Goal: Task Accomplishment & Management: Use online tool/utility

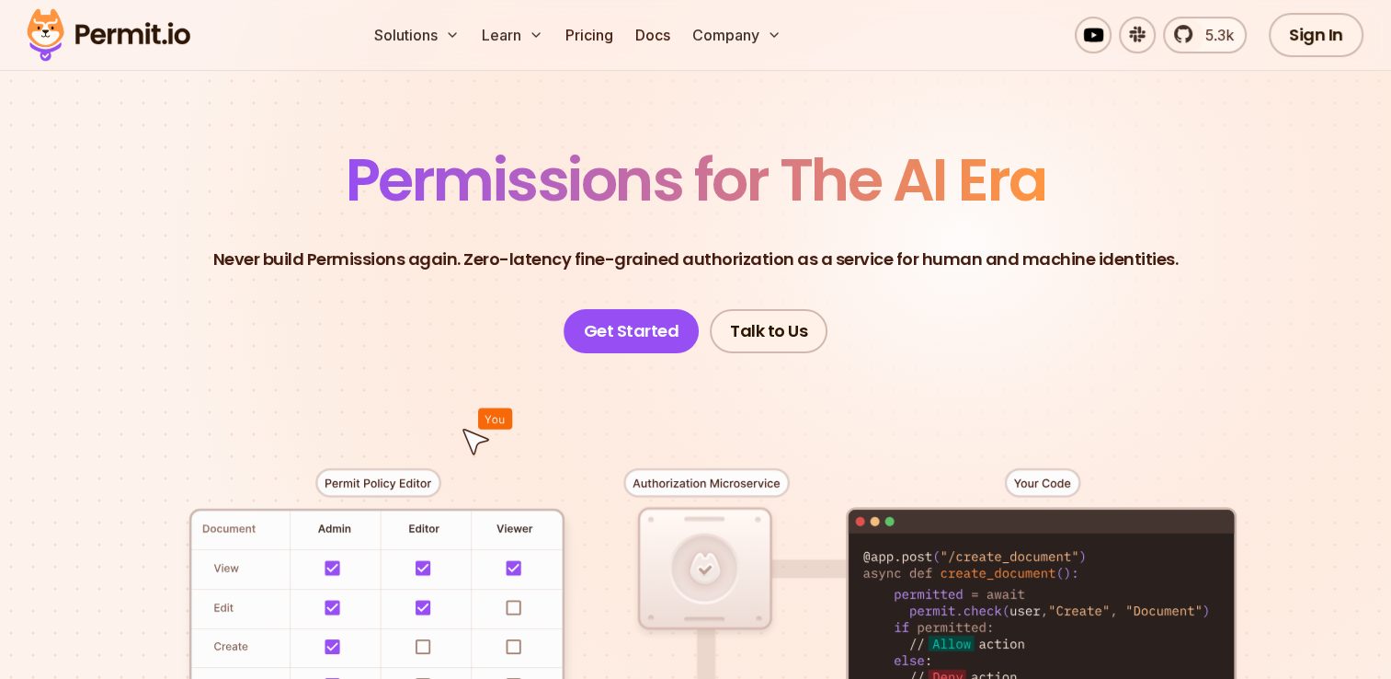
scroll to position [330, 0]
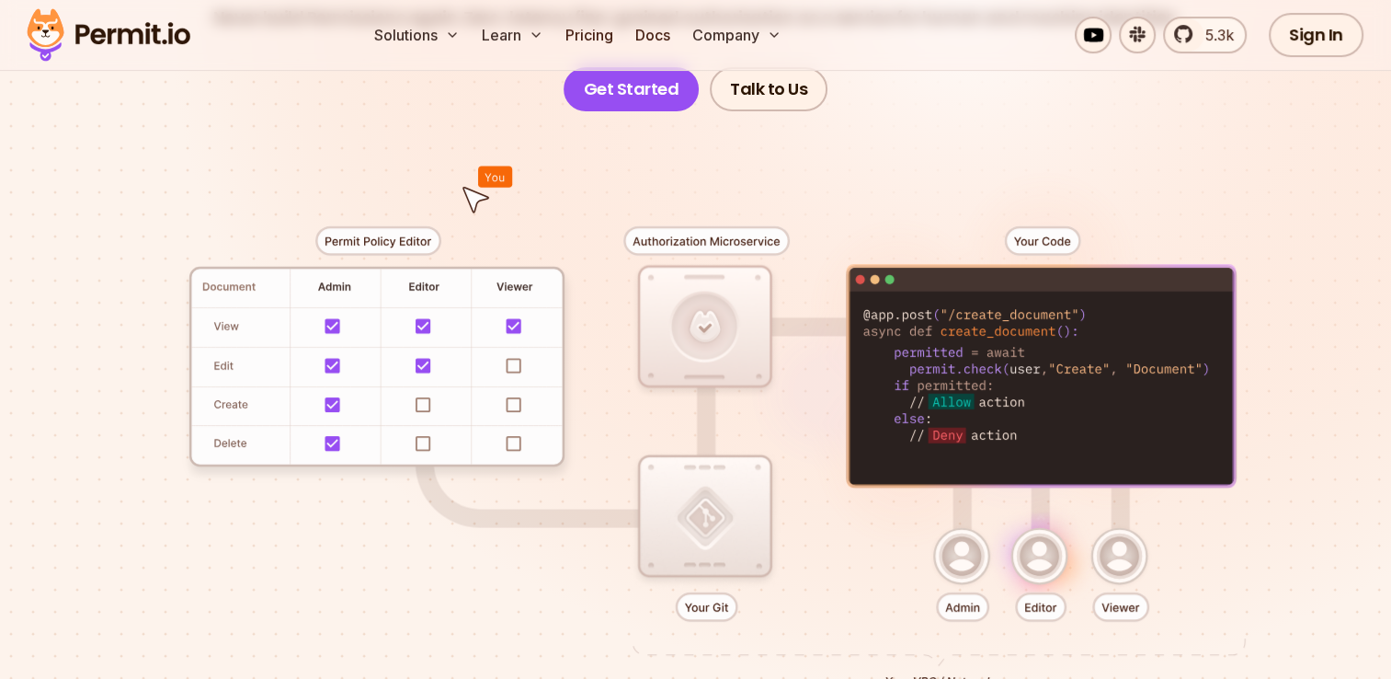
click at [711, 513] on div at bounding box center [695, 449] width 1287 height 677
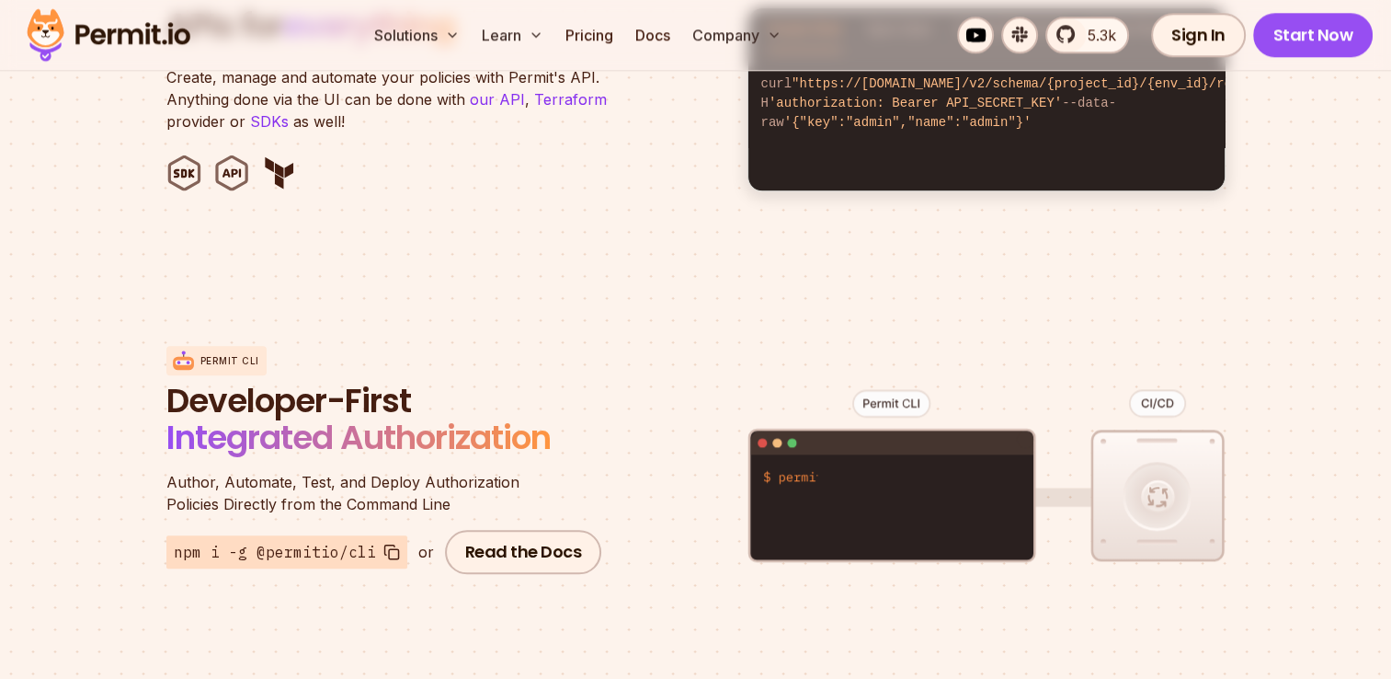
scroll to position [2085, 0]
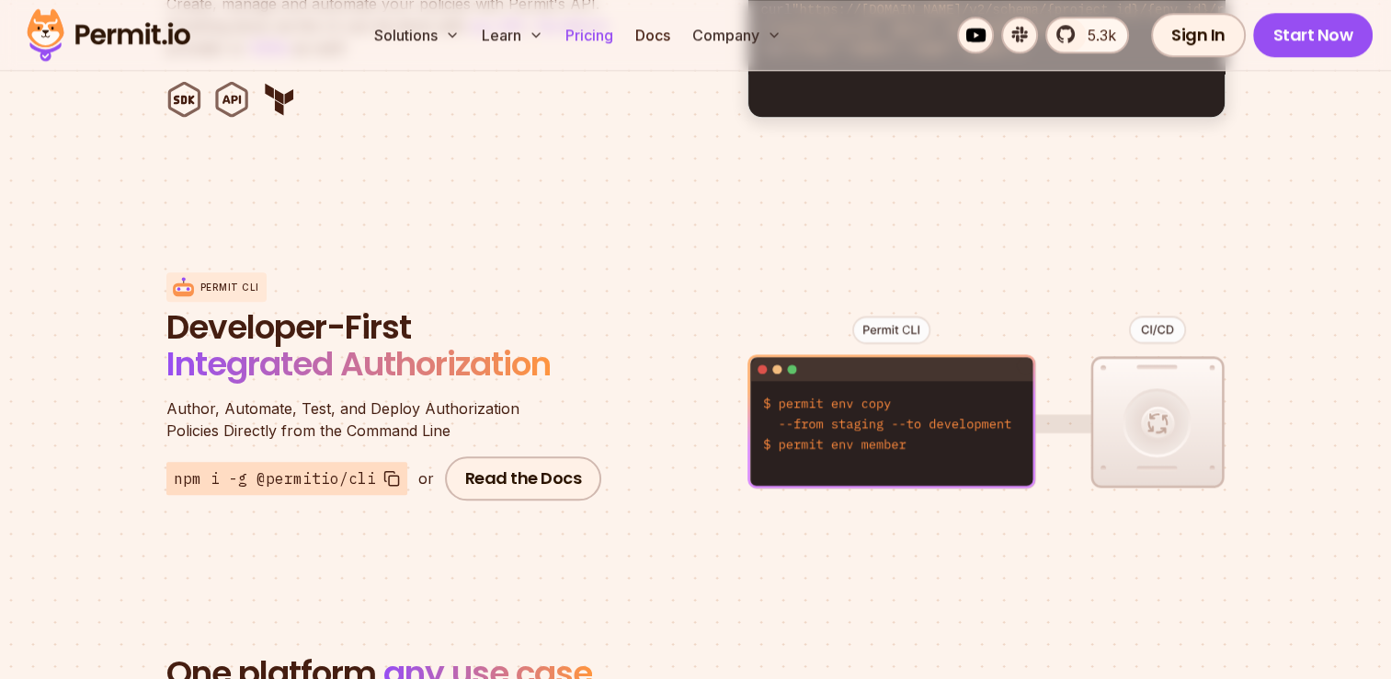
click at [591, 31] on link "Pricing" at bounding box center [589, 35] width 63 height 37
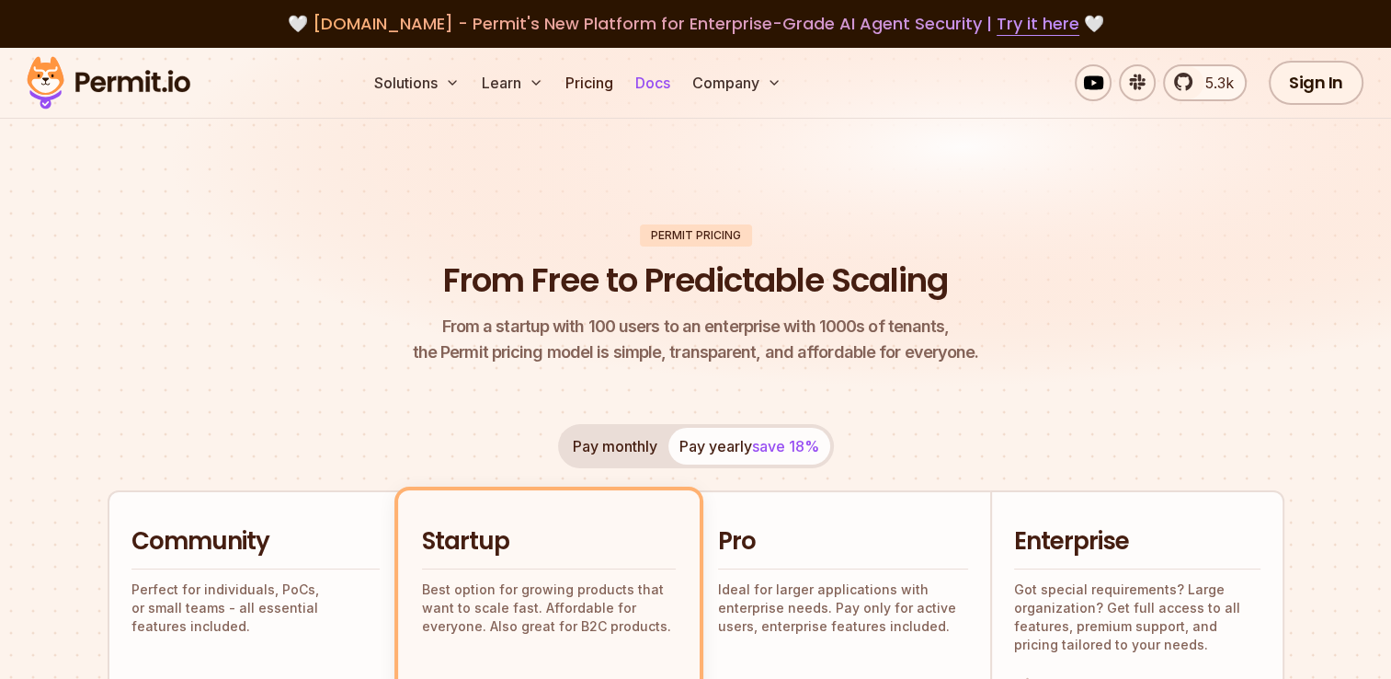
click at [663, 85] on link "Docs" at bounding box center [653, 82] width 50 height 37
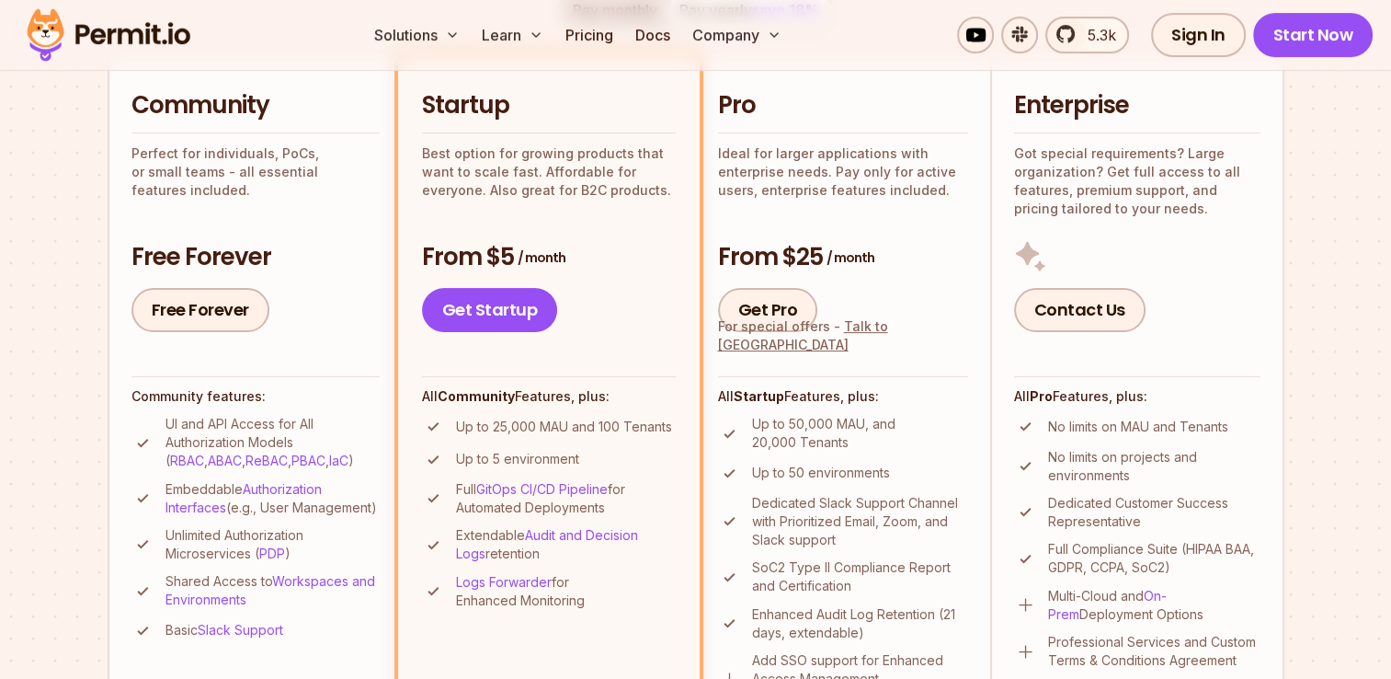
scroll to position [437, 0]
click at [194, 337] on li "Community Perfect for individuals, PoCs, or small teams - all essential feature…" at bounding box center [255, 401] width 294 height 696
click at [195, 322] on link "Free Forever" at bounding box center [200, 309] width 138 height 44
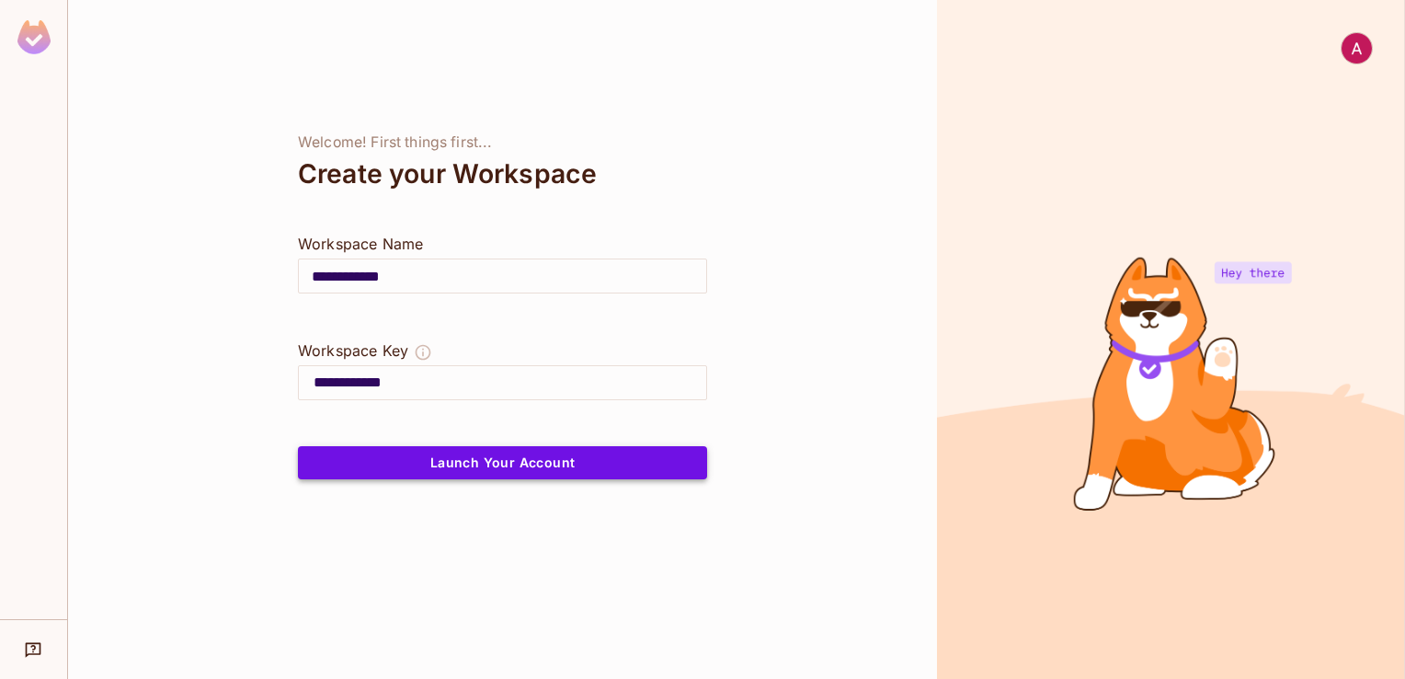
click at [488, 471] on button "Launch Your Account" at bounding box center [502, 462] width 409 height 33
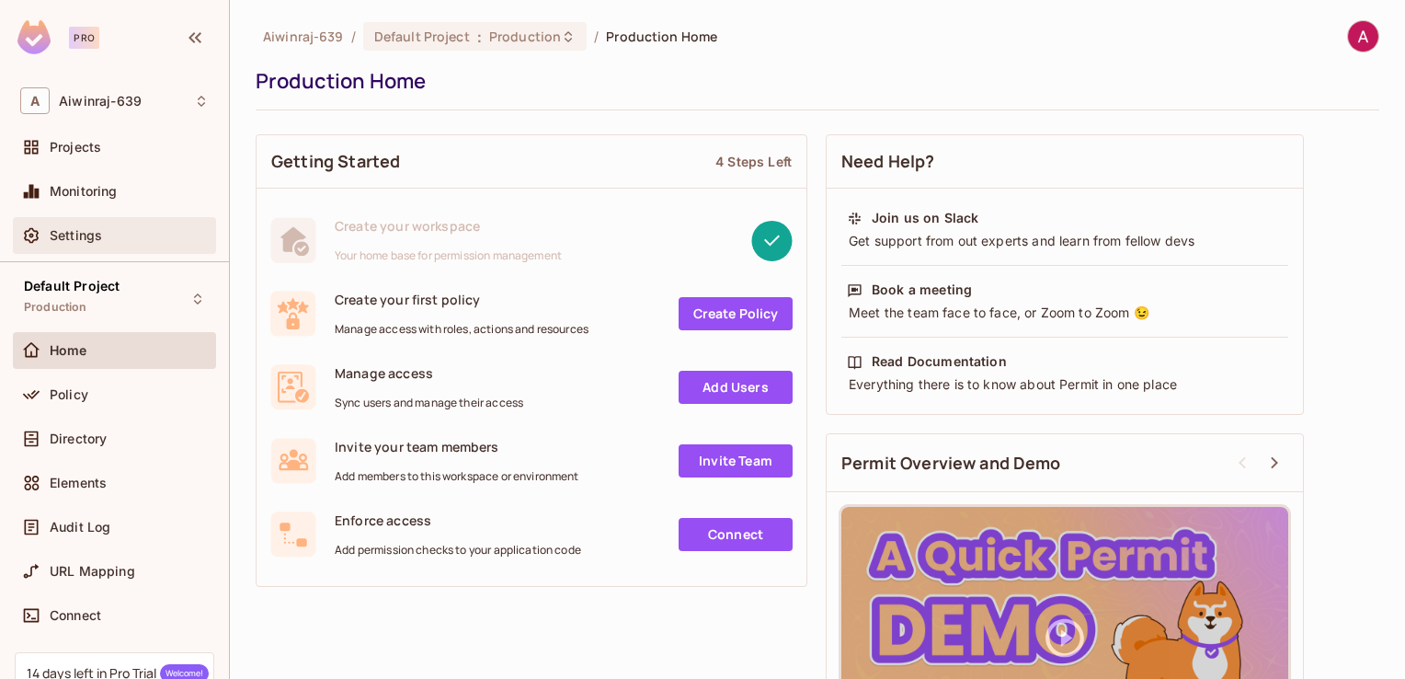
click at [88, 229] on span "Settings" at bounding box center [76, 235] width 52 height 15
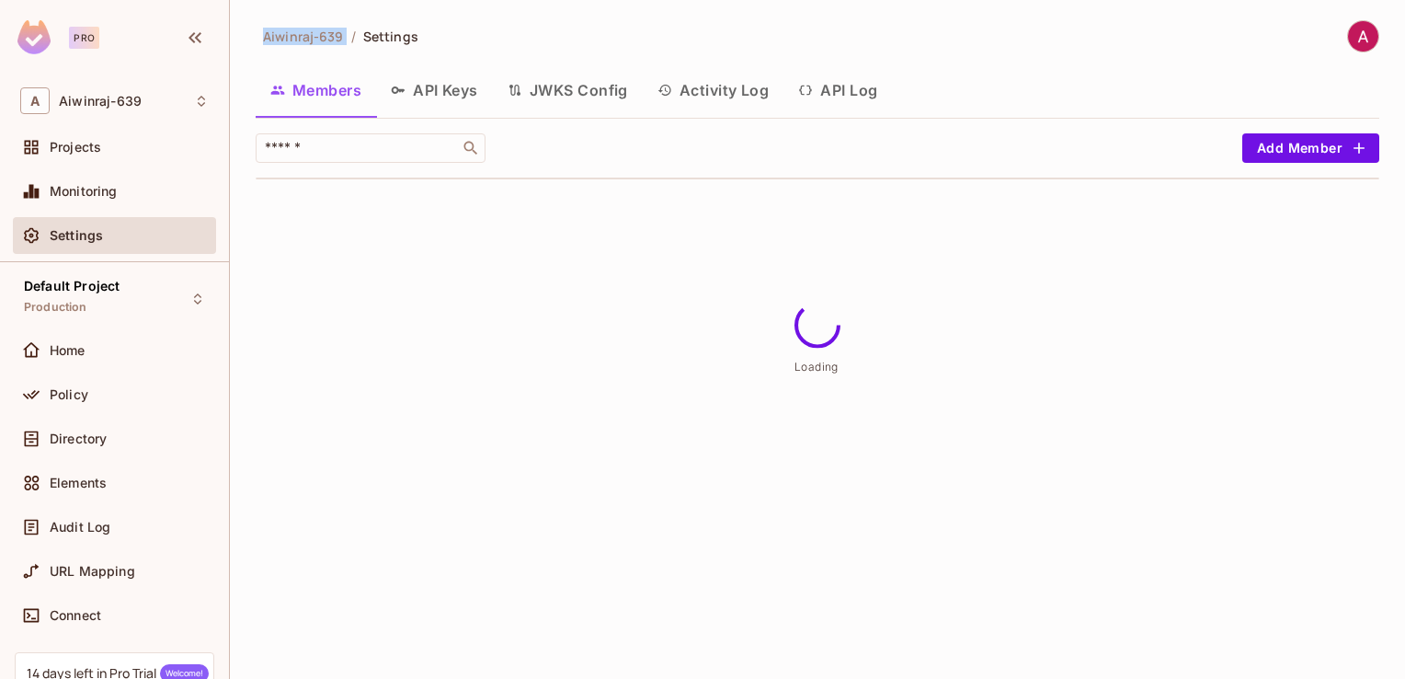
click at [355, 25] on div "Aiwinraj-639 / Settings" at bounding box center [337, 36] width 163 height 32
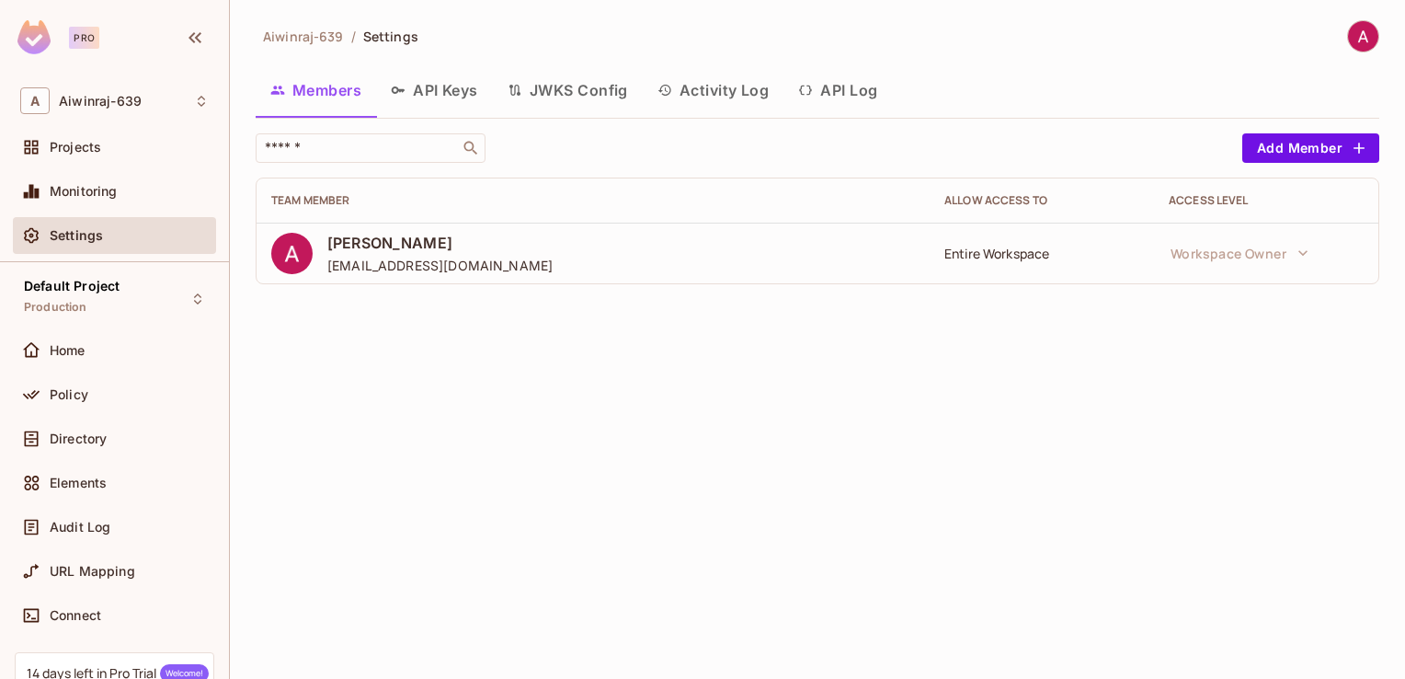
drag, startPoint x: 355, startPoint y: 25, endPoint x: 551, endPoint y: 32, distance: 196.0
click at [551, 32] on div "Aiwinraj-639 / Settings" at bounding box center [818, 36] width 1124 height 32
click at [436, 102] on button "API Keys" at bounding box center [434, 90] width 117 height 46
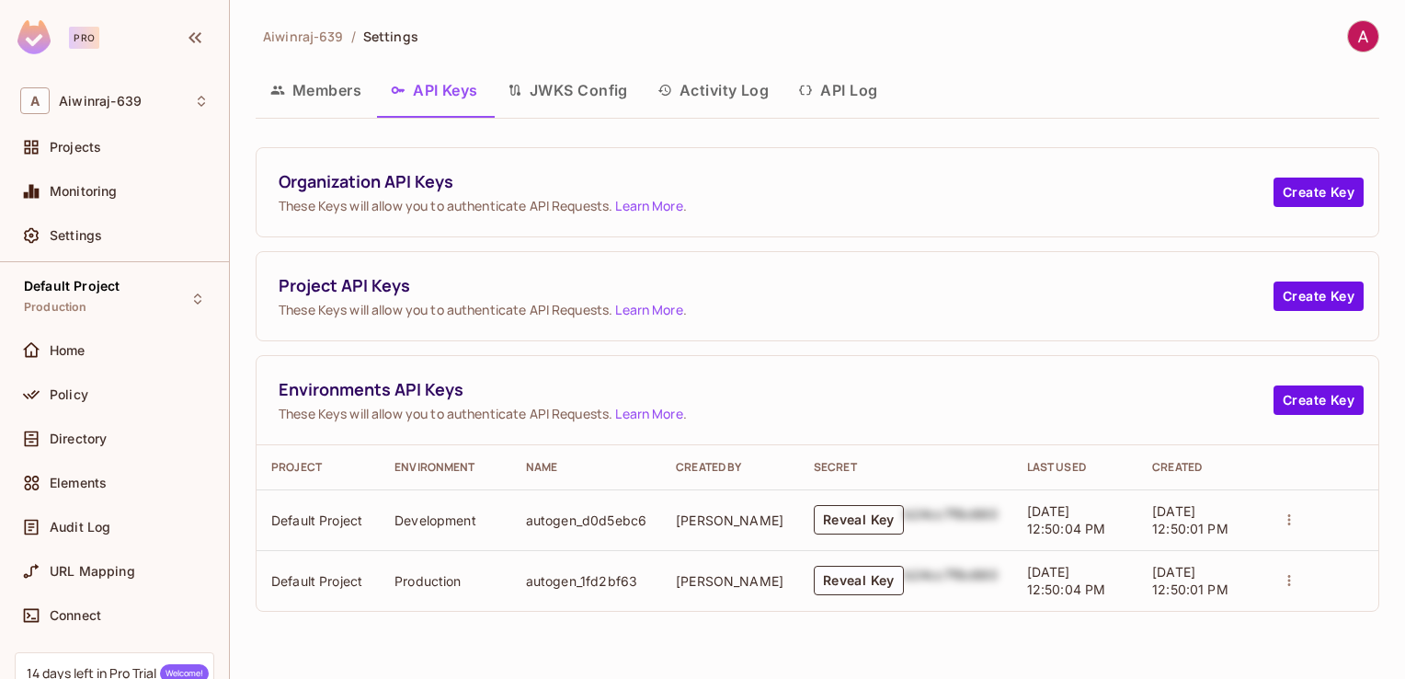
click at [854, 516] on button "Reveal Key" at bounding box center [859, 519] width 90 height 29
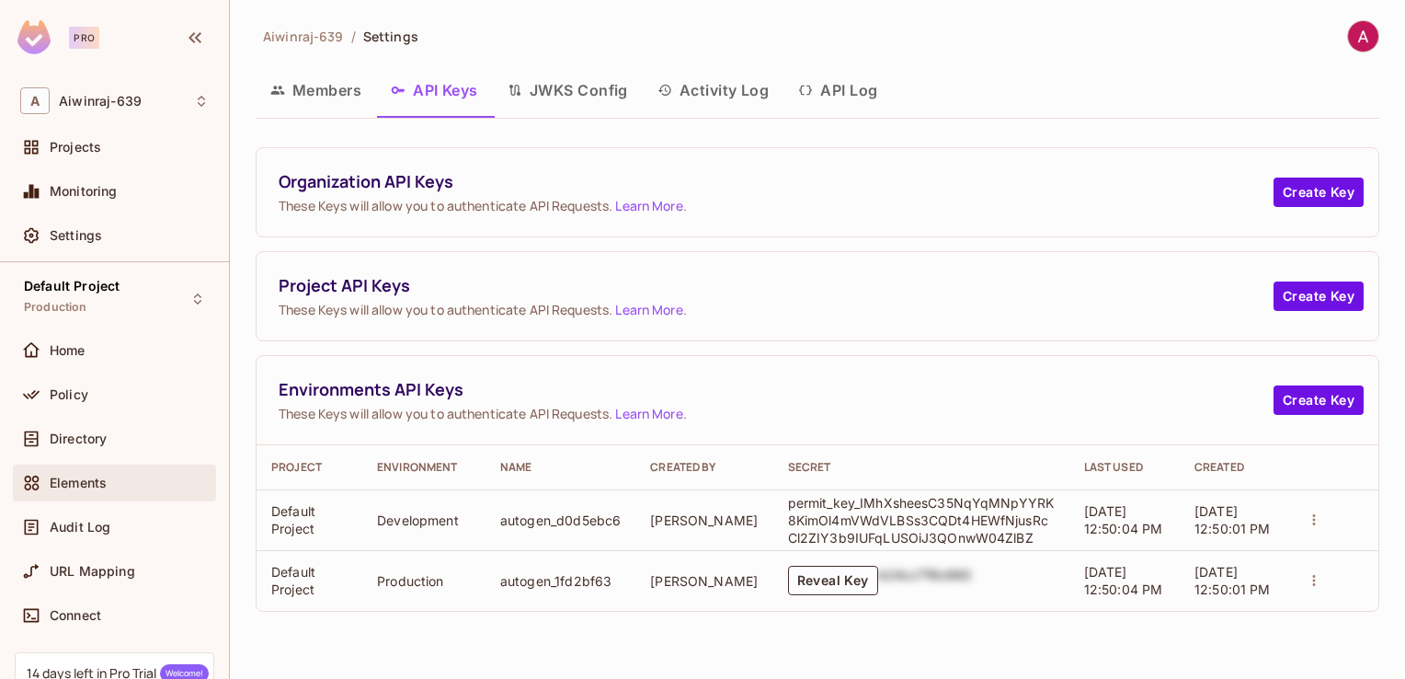
scroll to position [152, 0]
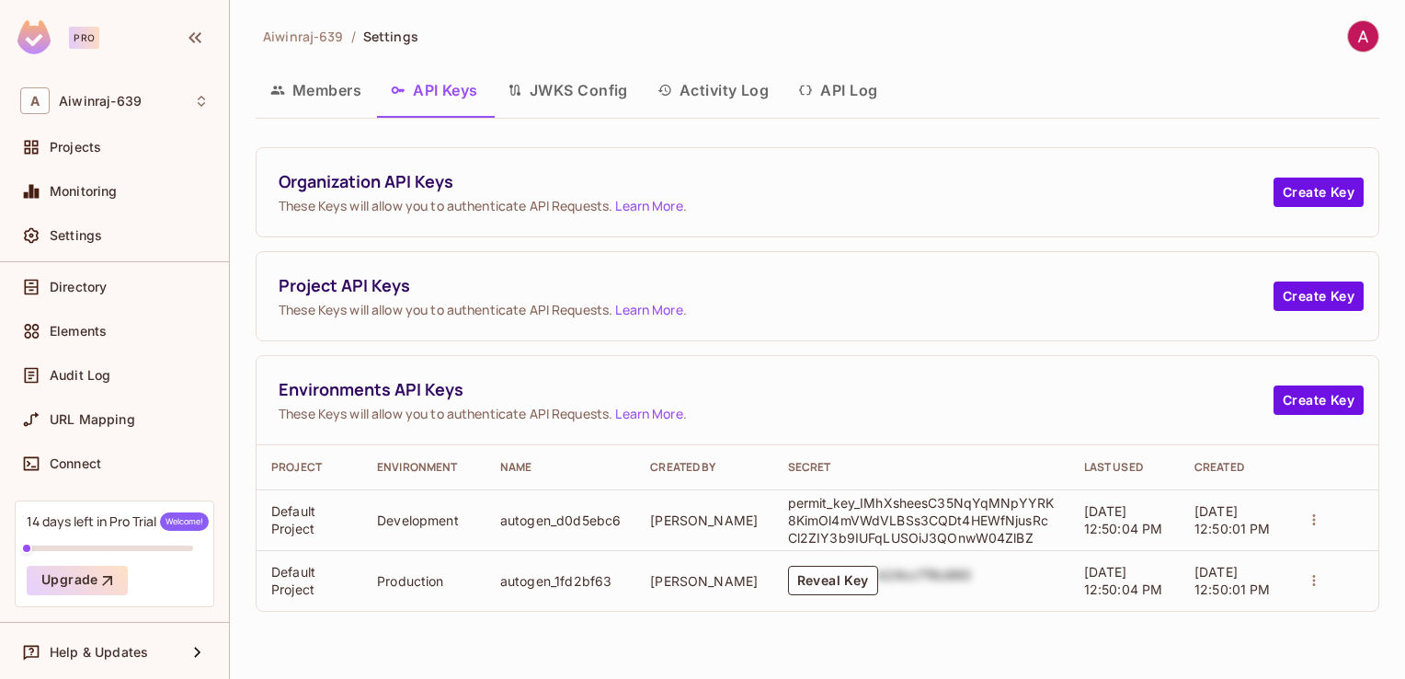
click at [536, 104] on button "JWKS Config" at bounding box center [568, 90] width 150 height 46
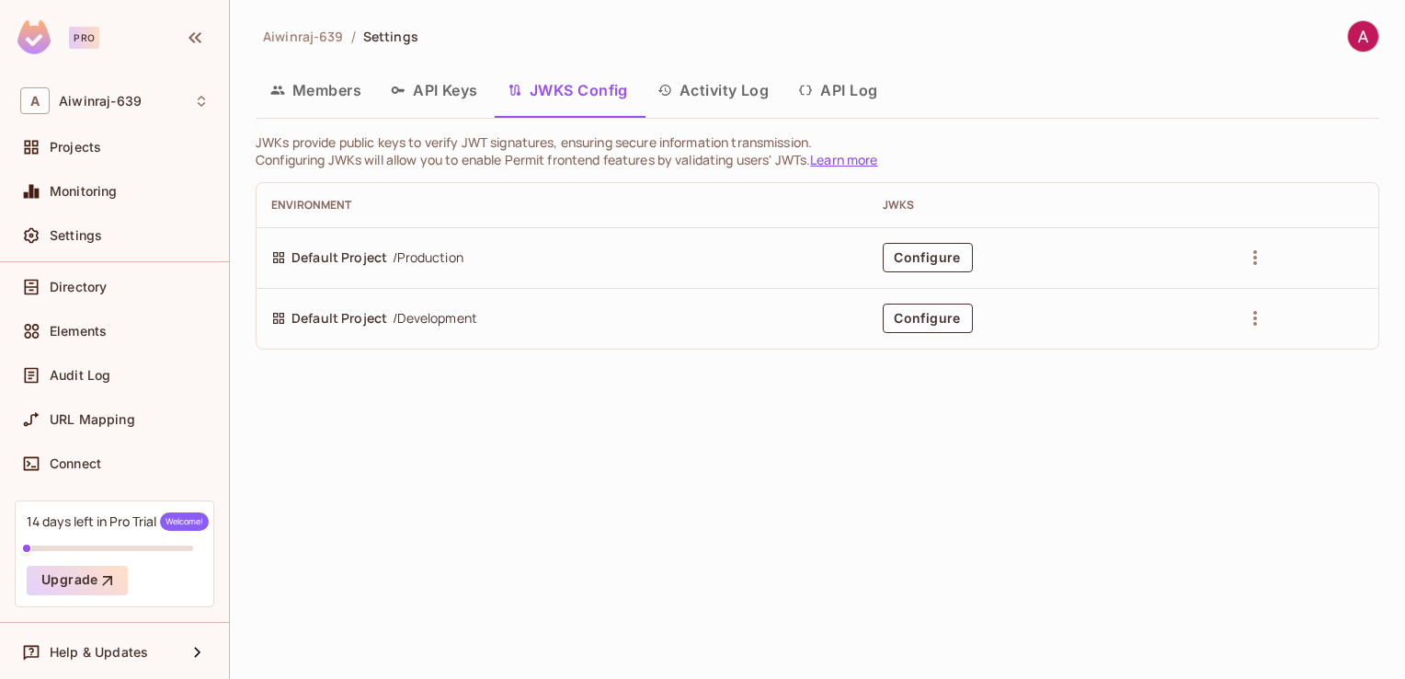
click at [702, 94] on button "Activity Log" at bounding box center [714, 90] width 142 height 46
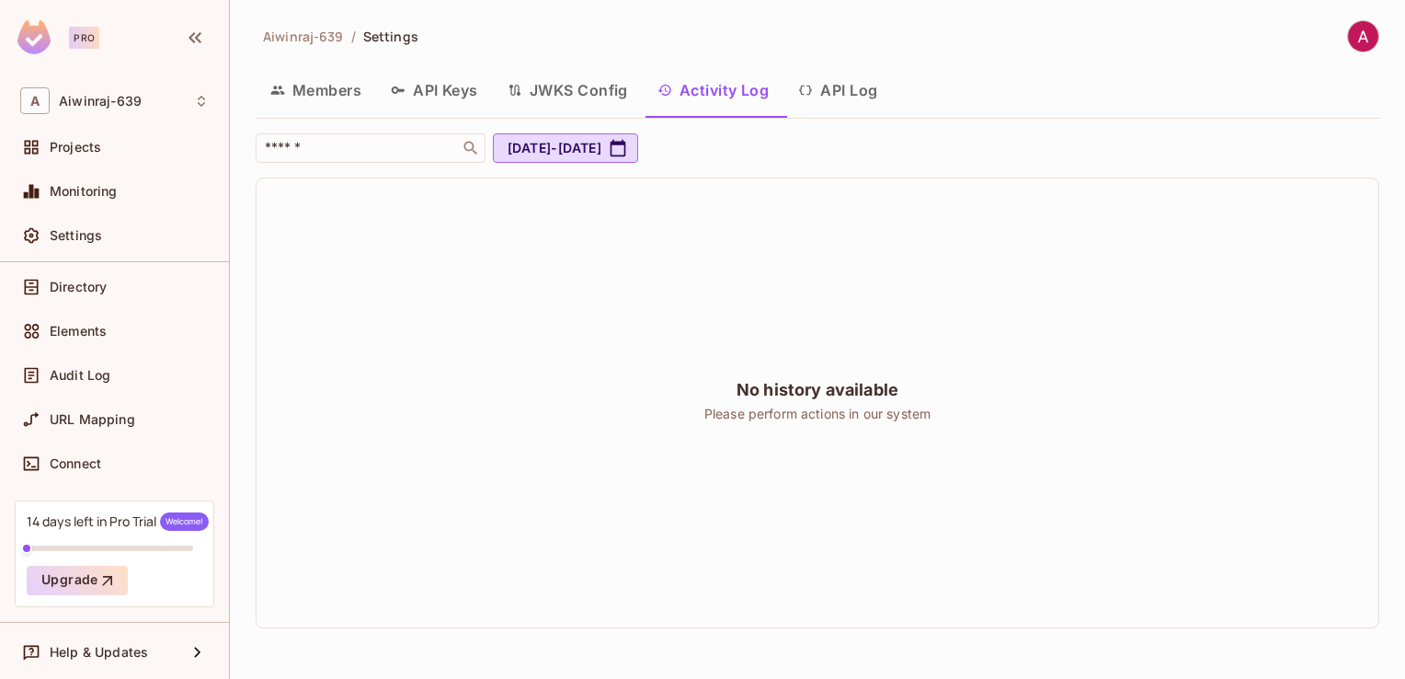
click at [822, 81] on button "API Log" at bounding box center [837, 90] width 108 height 46
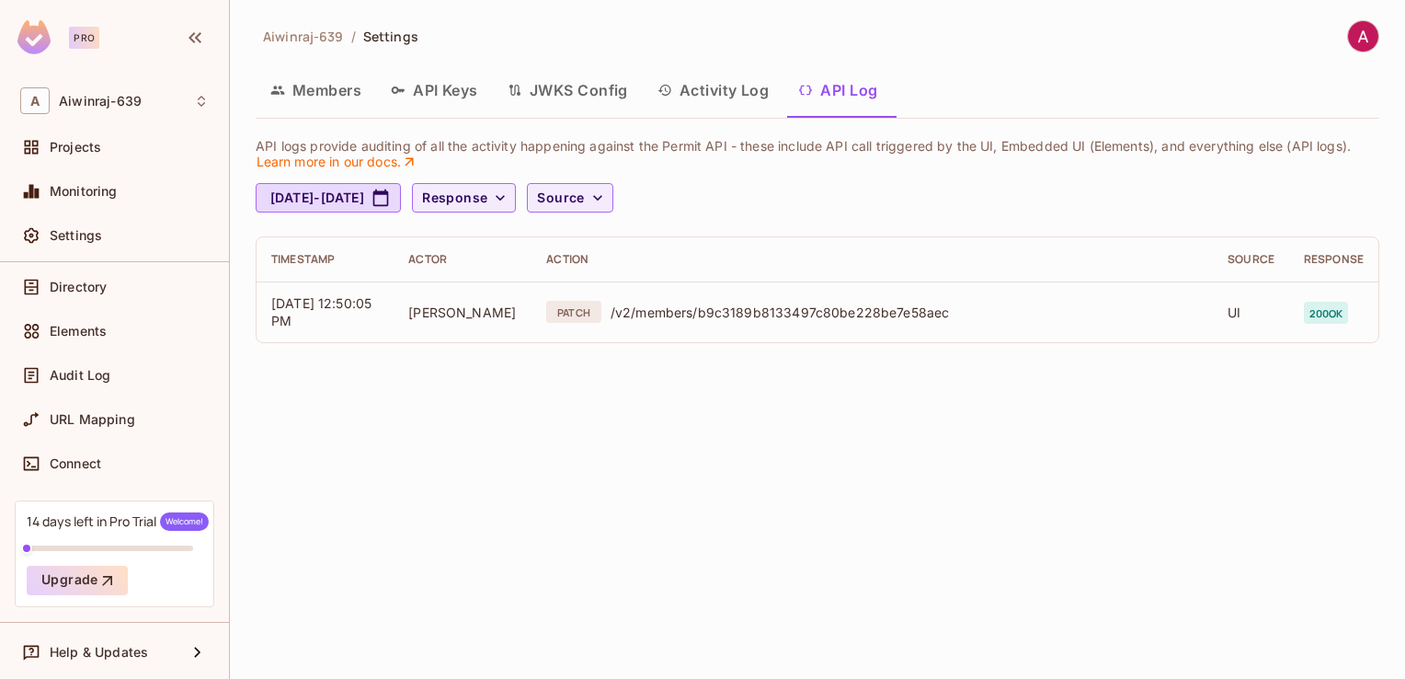
click at [457, 86] on button "API Keys" at bounding box center [434, 90] width 117 height 46
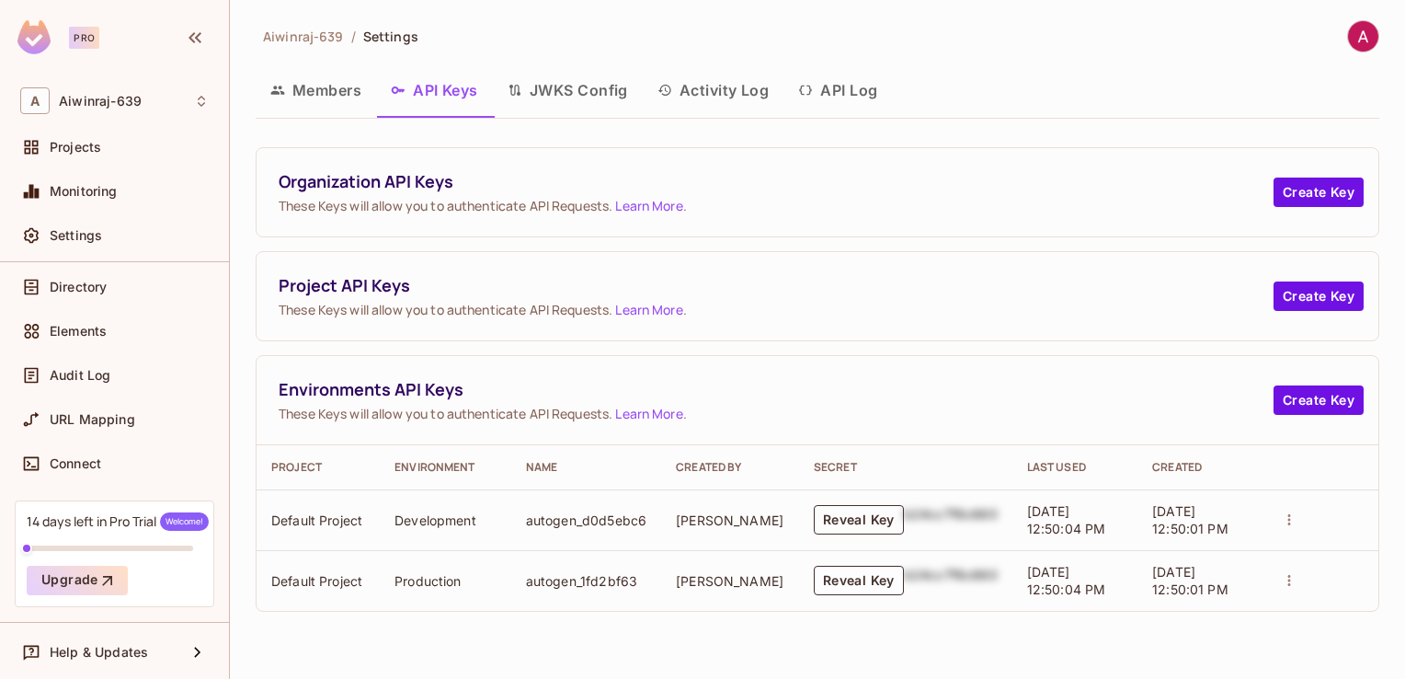
click at [815, 526] on button "Reveal Key" at bounding box center [859, 519] width 90 height 29
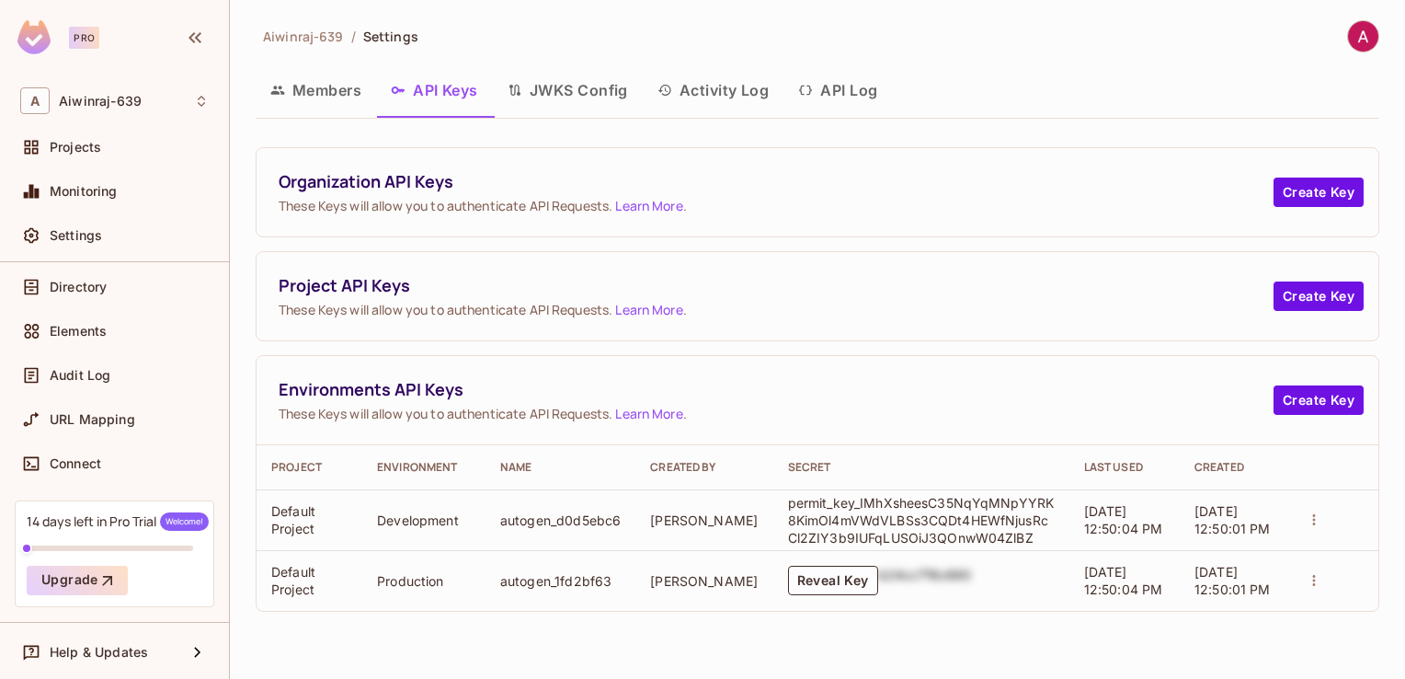
click at [875, 520] on p "permit_key_IMhXsheesC35NqYqMNpYYRK8KimOl4mVWdVLBSs3CQDt4HEWfNjusRcCl2ZIY3b9IUFq…" at bounding box center [921, 520] width 267 height 52
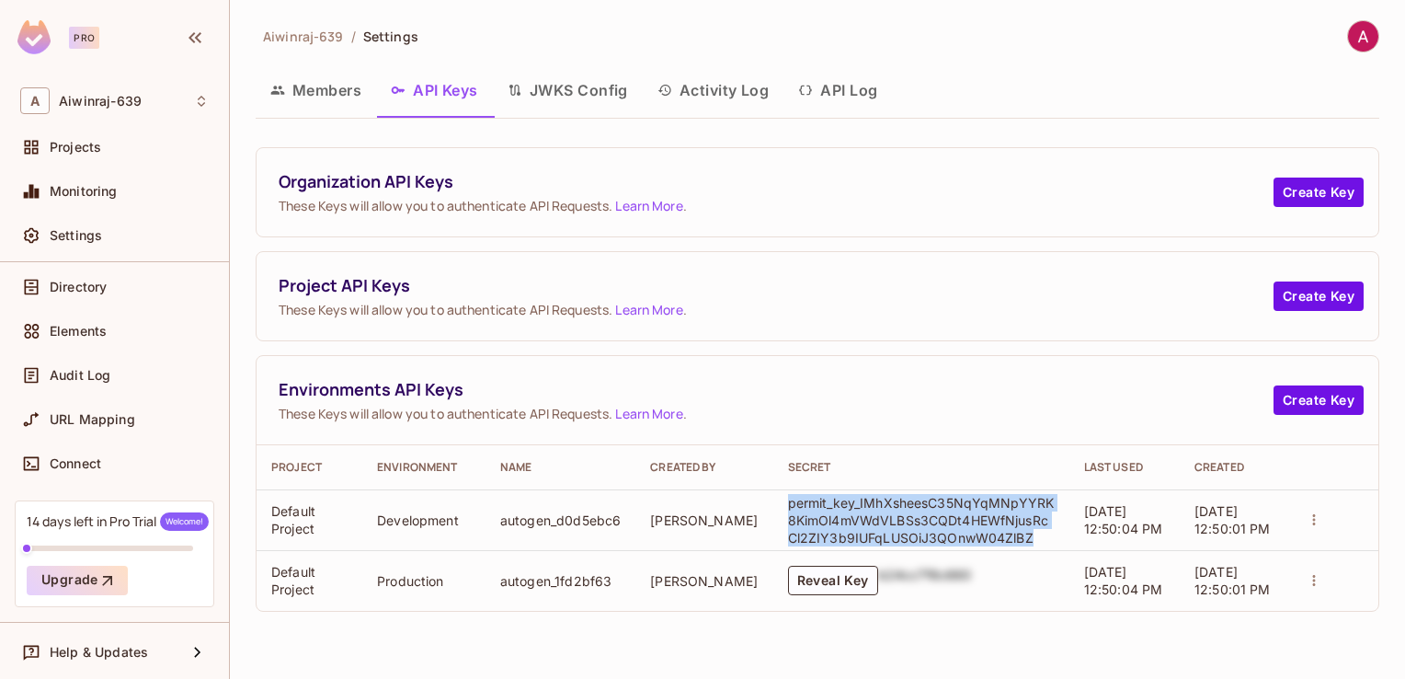
drag, startPoint x: 768, startPoint y: 498, endPoint x: 1013, endPoint y: 537, distance: 248.5
click at [1013, 537] on p "permit_key_IMhXsheesC35NqYqMNpYYRK8KimOl4mVWdVLBSs3CQDt4HEWfNjusRcCl2ZIY3b9IUFq…" at bounding box center [921, 520] width 267 height 52
copy p "permit_key_IMhXsheesC35NqYqMNpYYRK8KimOl4mVWdVLBSs3CQDt4HEWfNjusRcCl2ZIY3b9IUFq…"
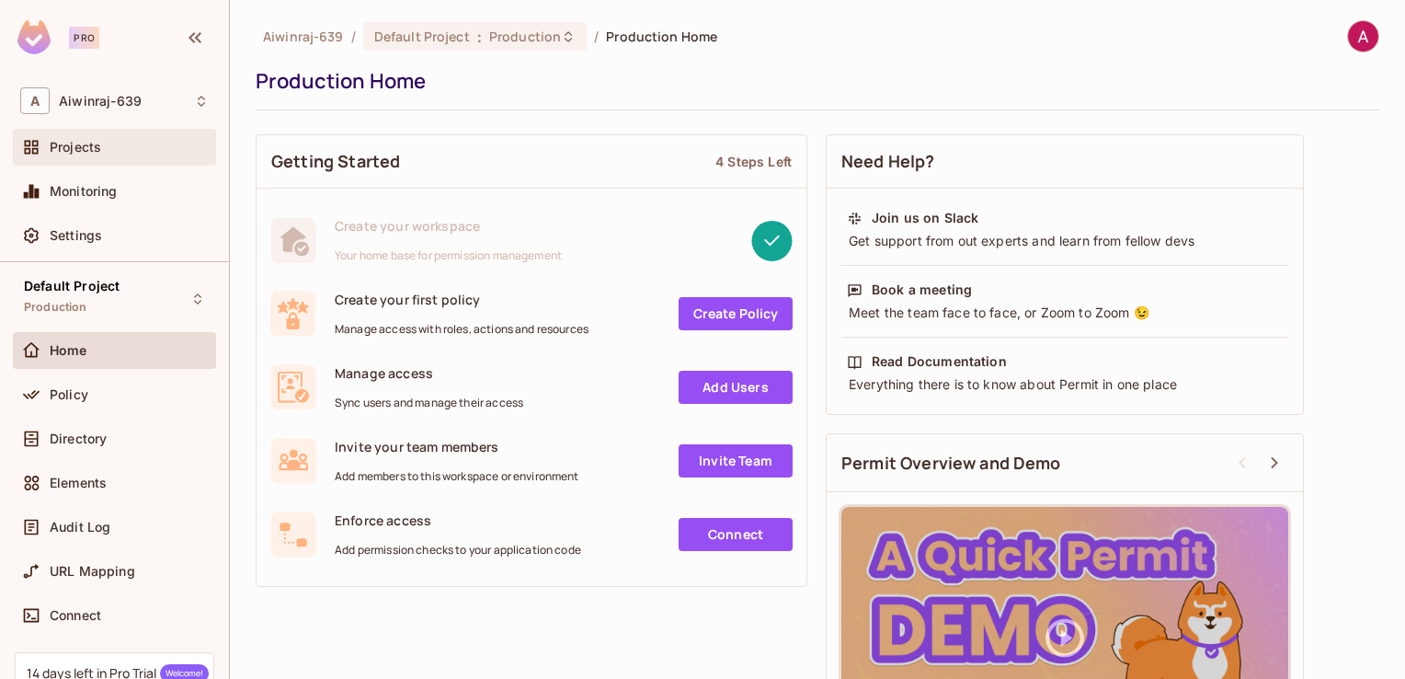
click at [93, 154] on div "Projects" at bounding box center [114, 147] width 188 height 22
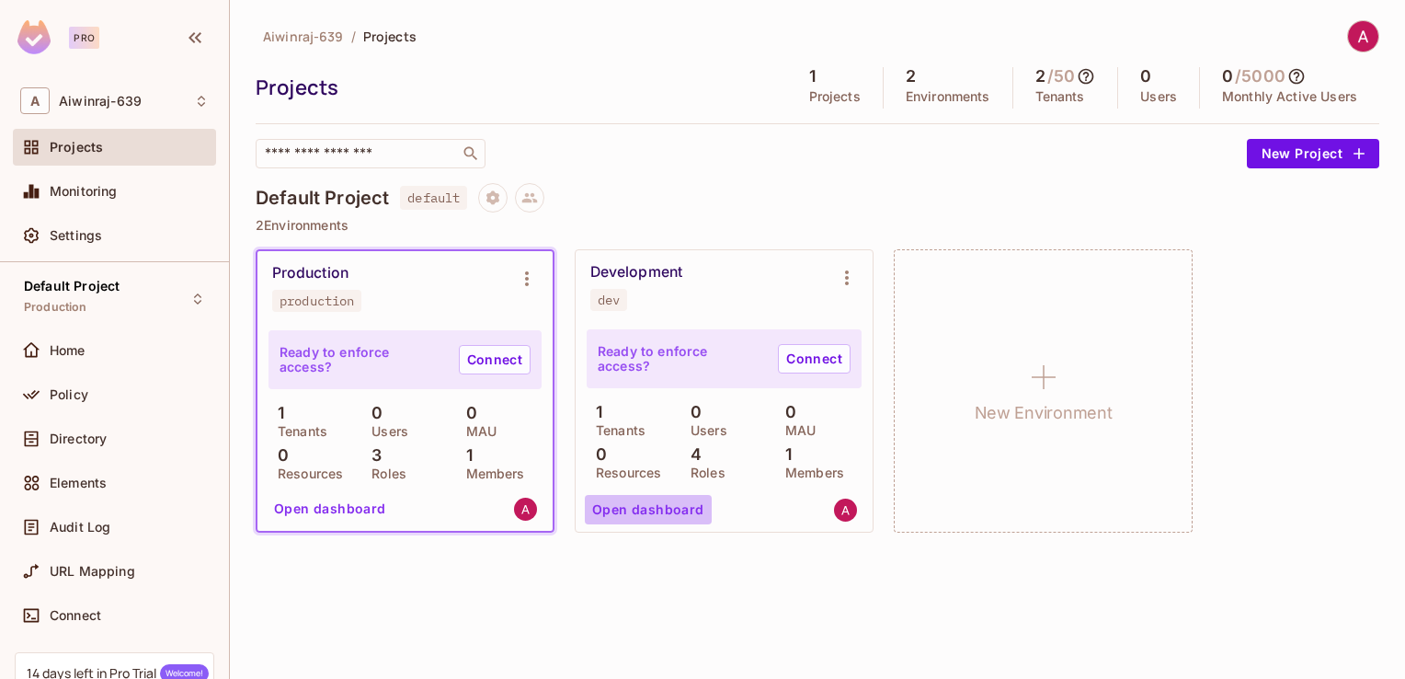
click at [686, 517] on button "Open dashboard" at bounding box center [648, 509] width 127 height 29
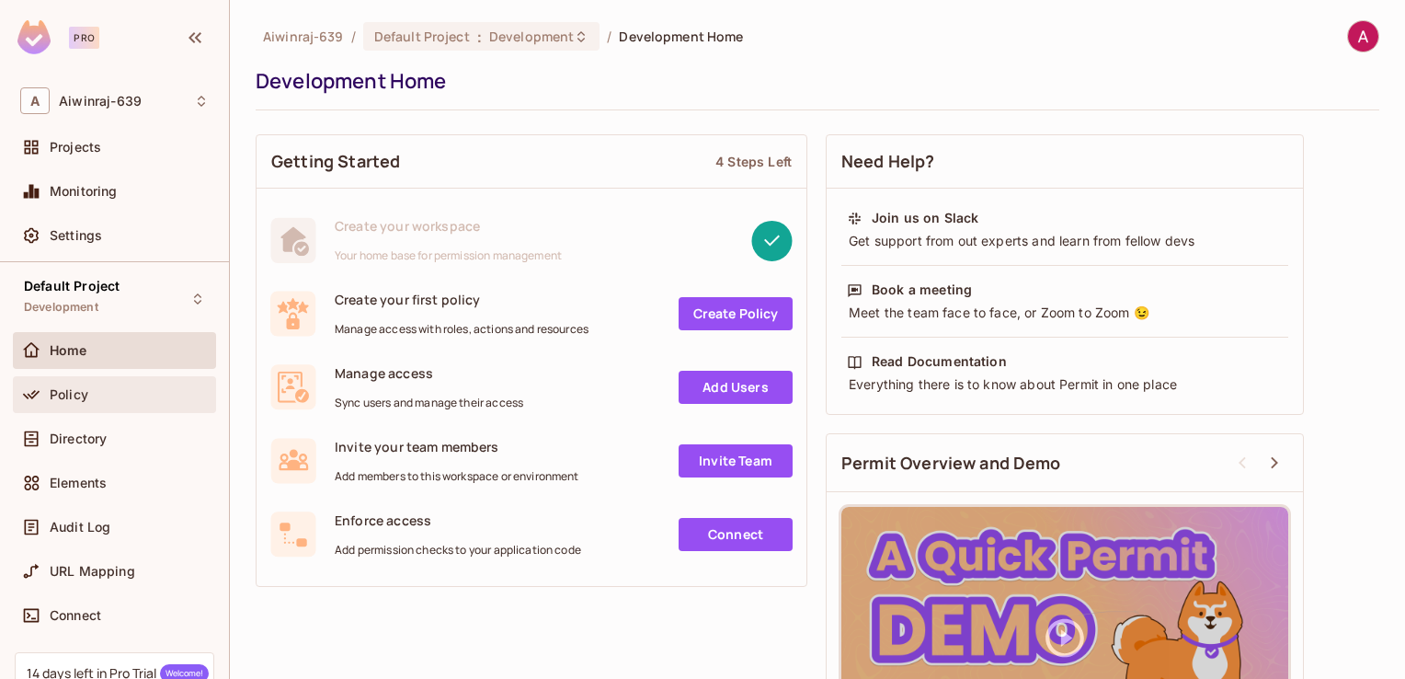
click at [98, 387] on div "Policy" at bounding box center [129, 394] width 159 height 15
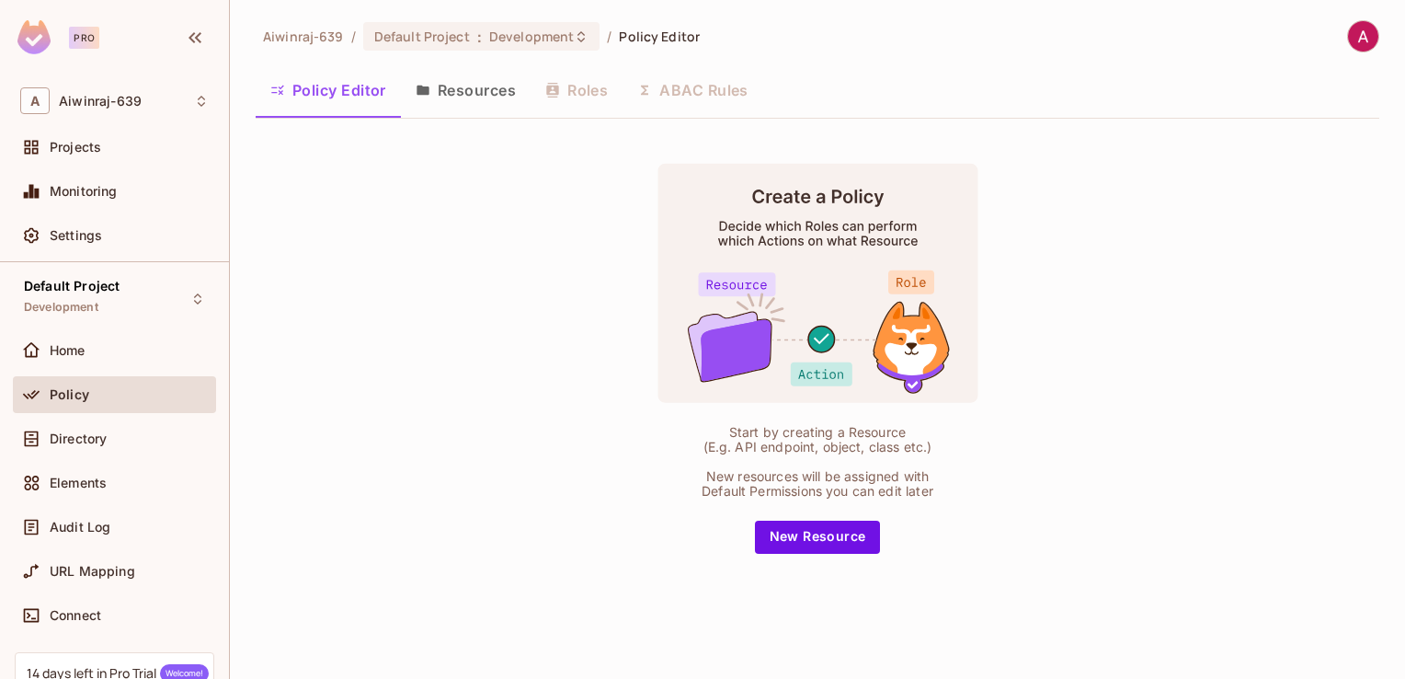
click at [482, 93] on button "Resources" at bounding box center [466, 90] width 130 height 46
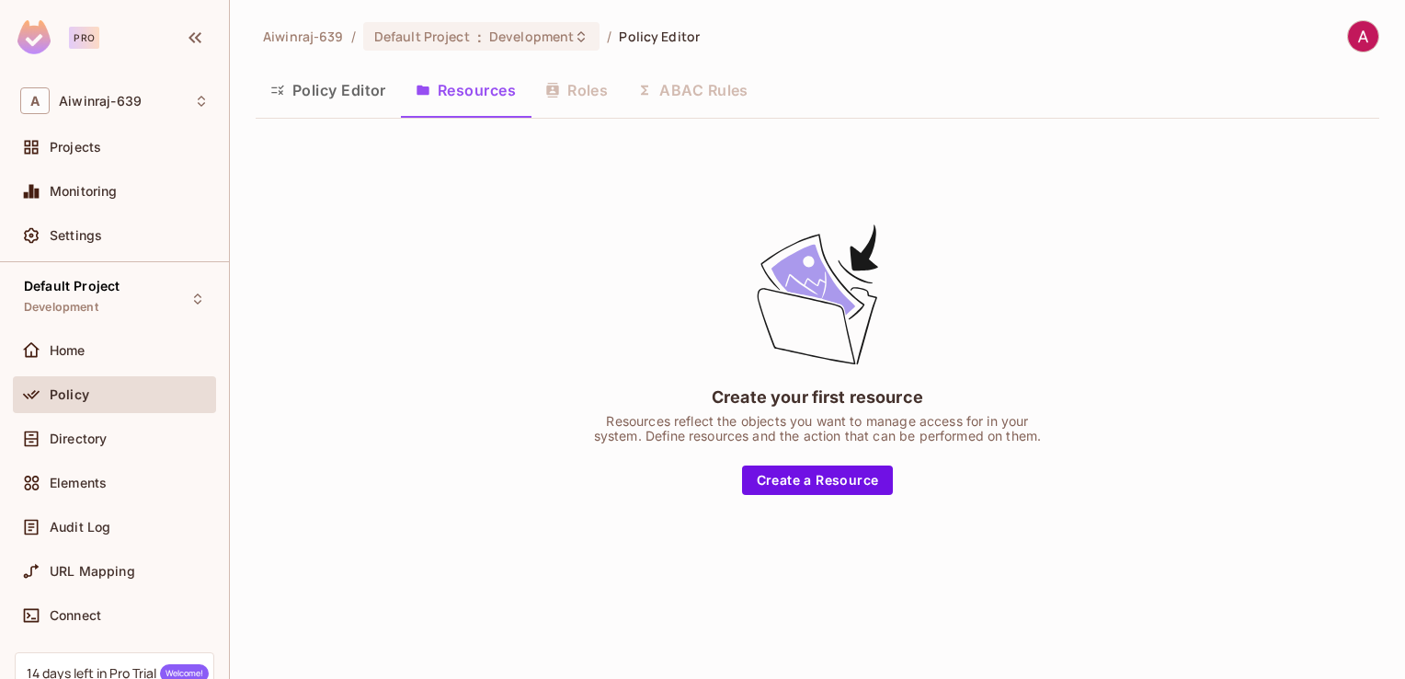
click at [562, 112] on div "Policy Editor Resources Roles ABAC Rules" at bounding box center [818, 90] width 1124 height 46
click at [566, 101] on div "Policy Editor Resources Roles ABAC Rules" at bounding box center [818, 90] width 1124 height 46
click at [103, 439] on span "Directory" at bounding box center [78, 438] width 57 height 15
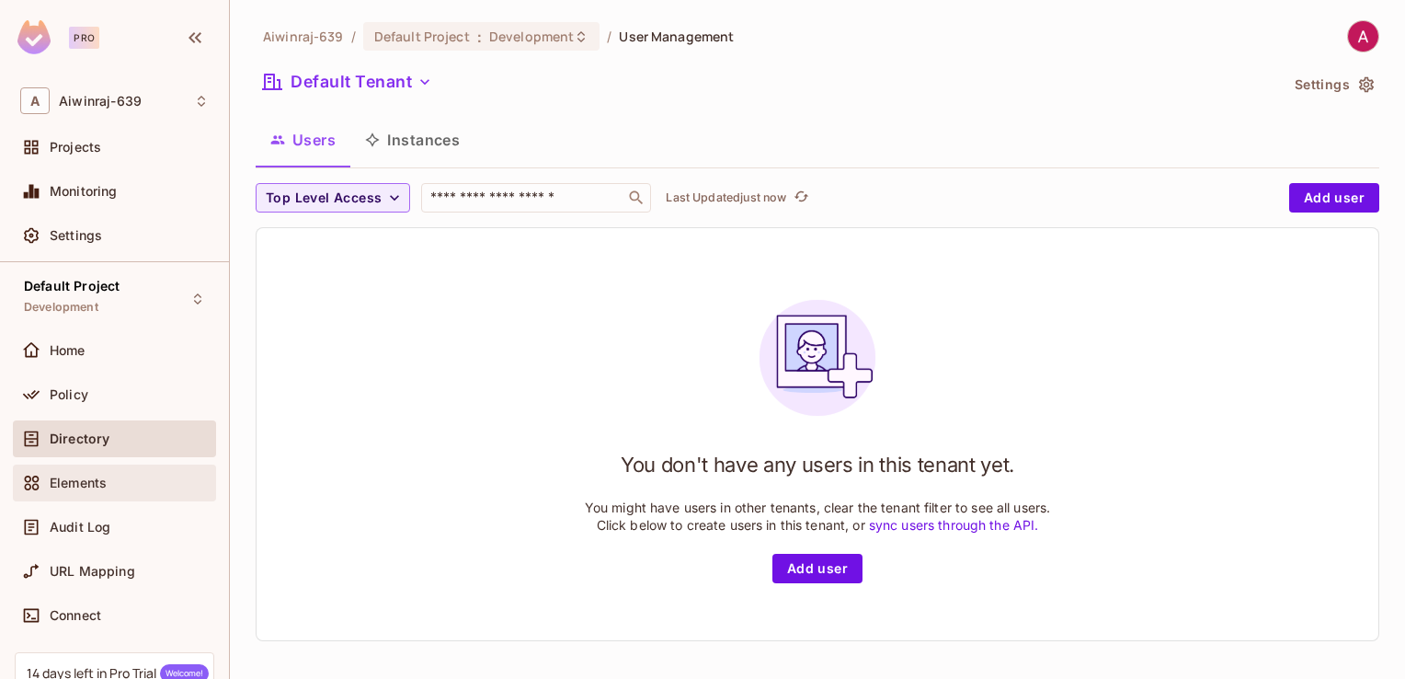
click at [110, 479] on div "Elements" at bounding box center [129, 482] width 159 height 15
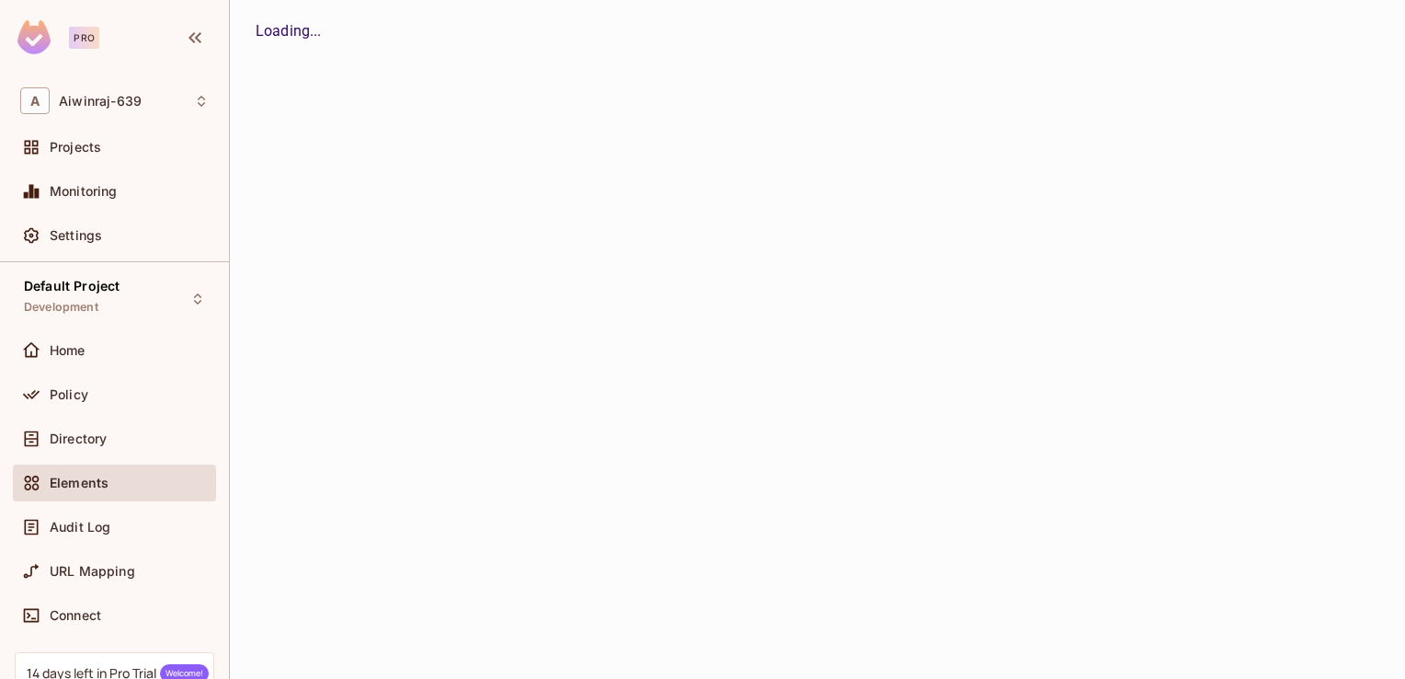
scroll to position [152, 0]
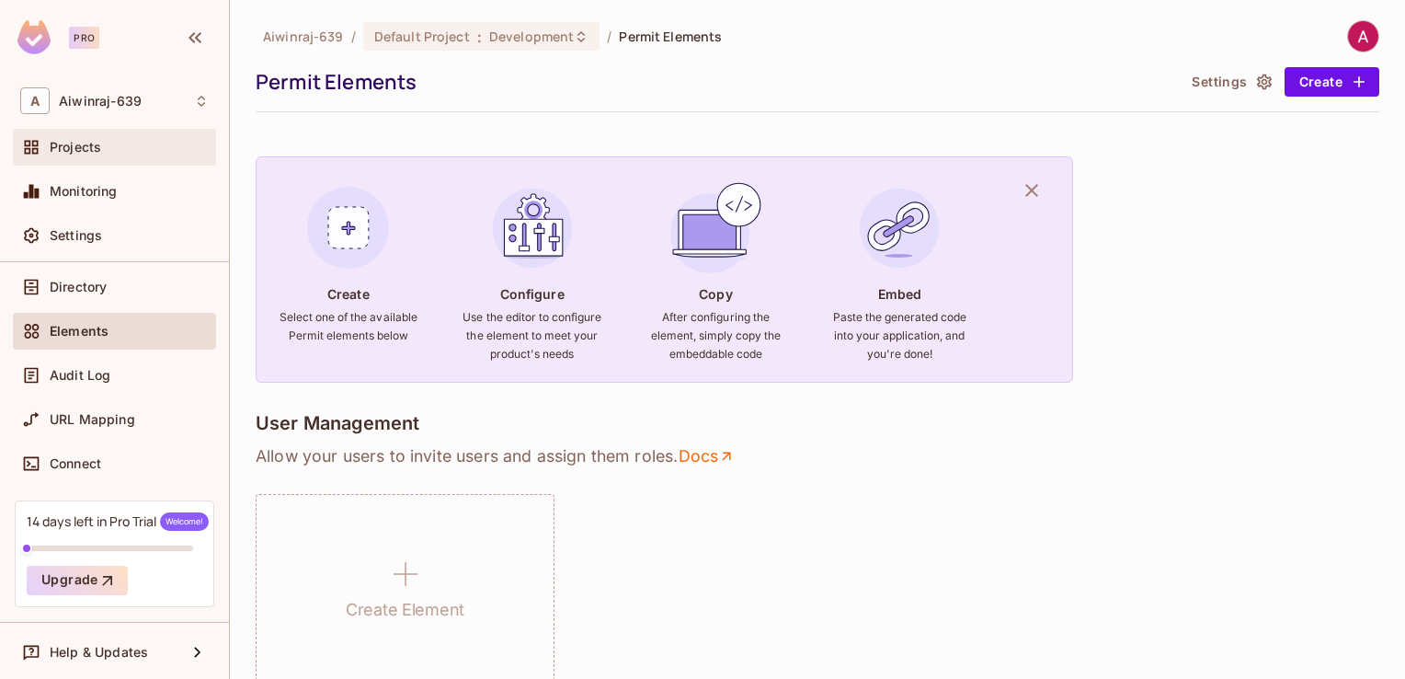
click at [107, 161] on div "Projects" at bounding box center [114, 147] width 203 height 37
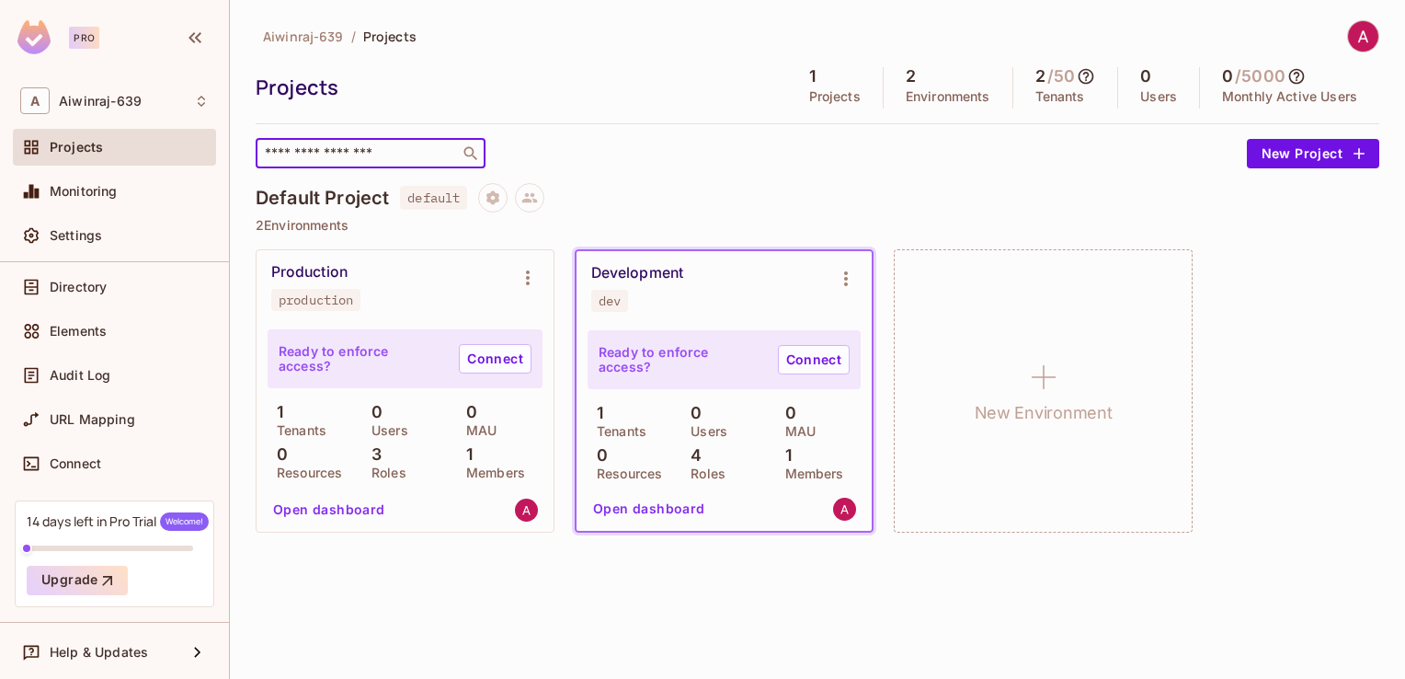
click at [344, 156] on input "text" at bounding box center [357, 153] width 193 height 18
paste input "**********"
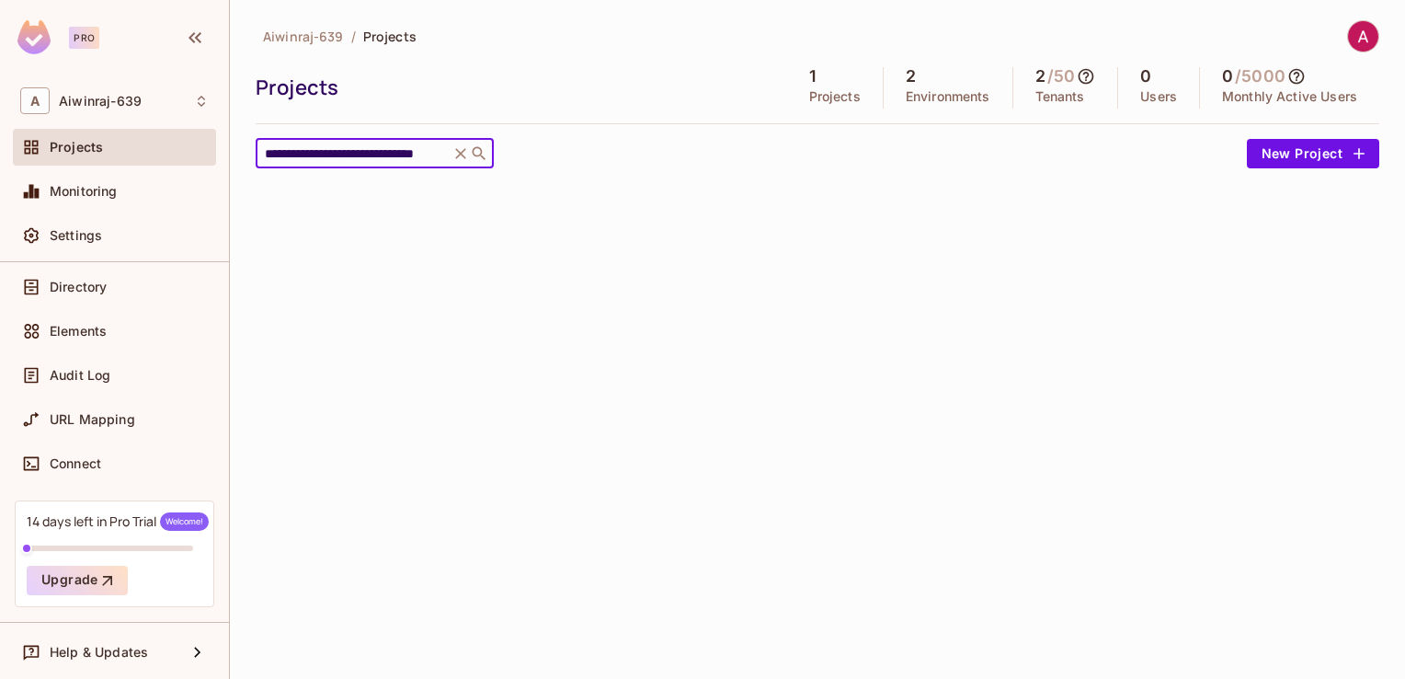
type input "**********"
click at [476, 152] on icon at bounding box center [479, 153] width 18 height 18
click at [436, 153] on input "**********" at bounding box center [352, 153] width 183 height 18
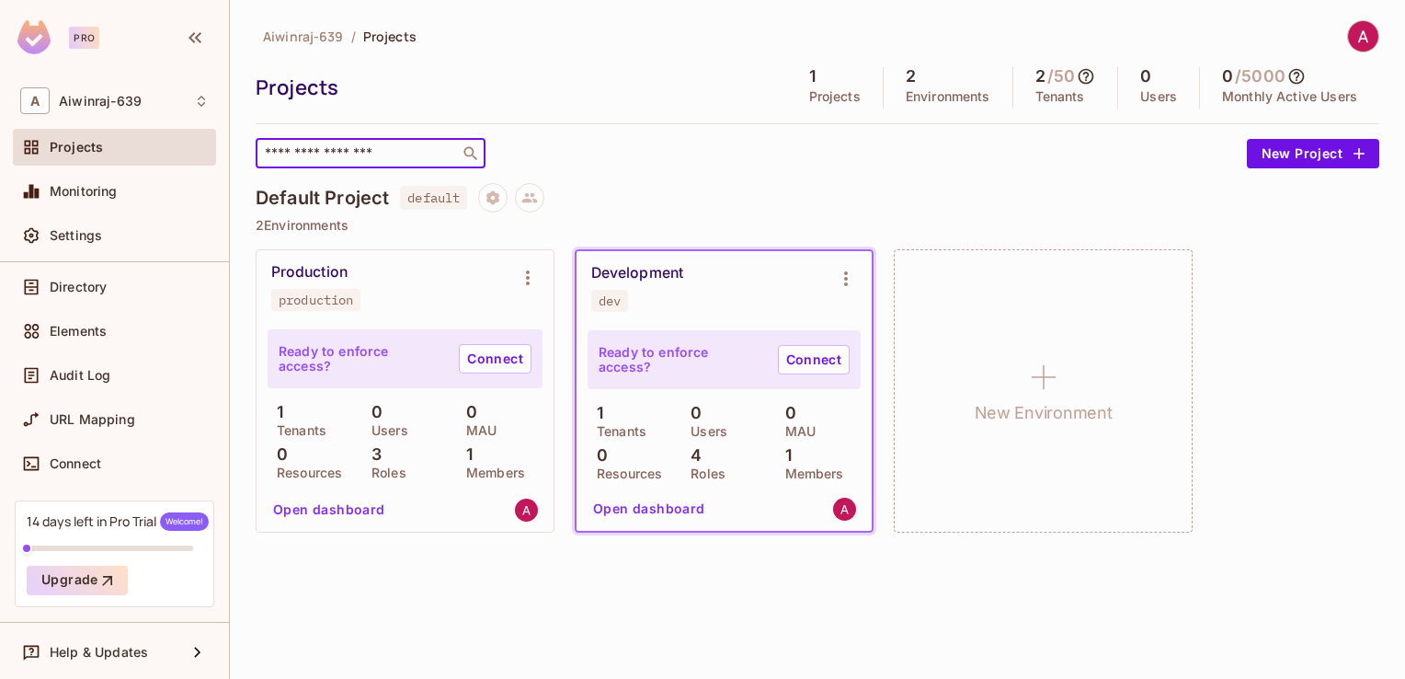
click at [708, 463] on div "4 Roles" at bounding box center [723, 462] width 85 height 33
click at [785, 462] on p "1" at bounding box center [784, 455] width 16 height 18
drag, startPoint x: 785, startPoint y: 462, endPoint x: 764, endPoint y: 503, distance: 45.6
click at [764, 503] on div "Open dashboard" at bounding box center [723, 509] width 275 height 32
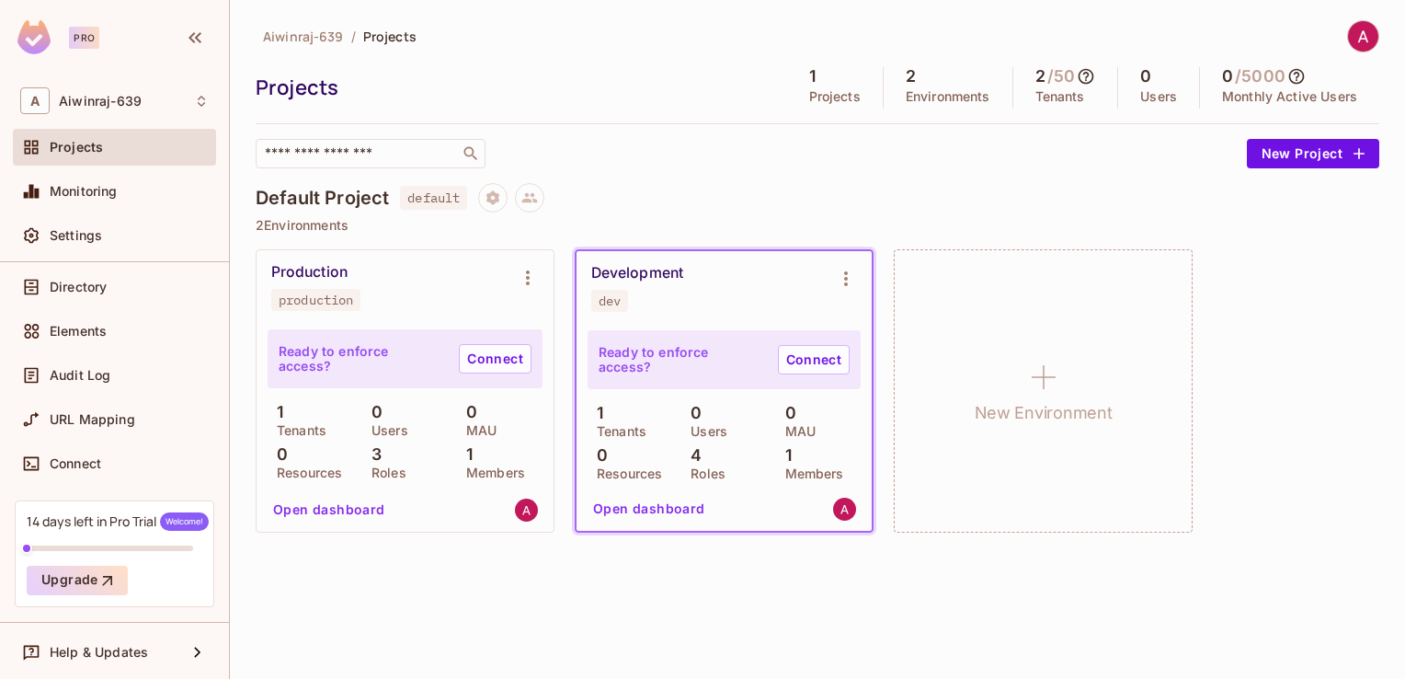
click at [826, 89] on p "Projects" at bounding box center [834, 96] width 51 height 15
click at [201, 99] on icon at bounding box center [201, 101] width 15 height 15
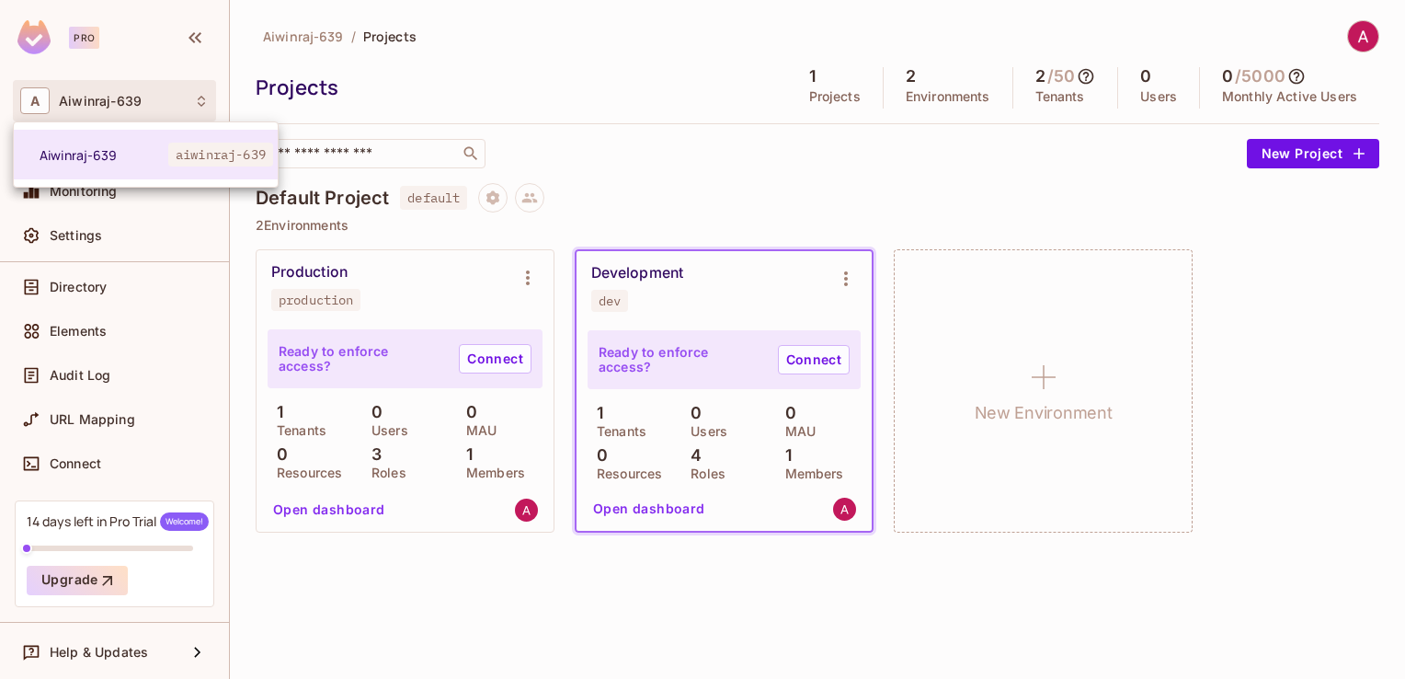
click at [201, 99] on div at bounding box center [702, 339] width 1405 height 679
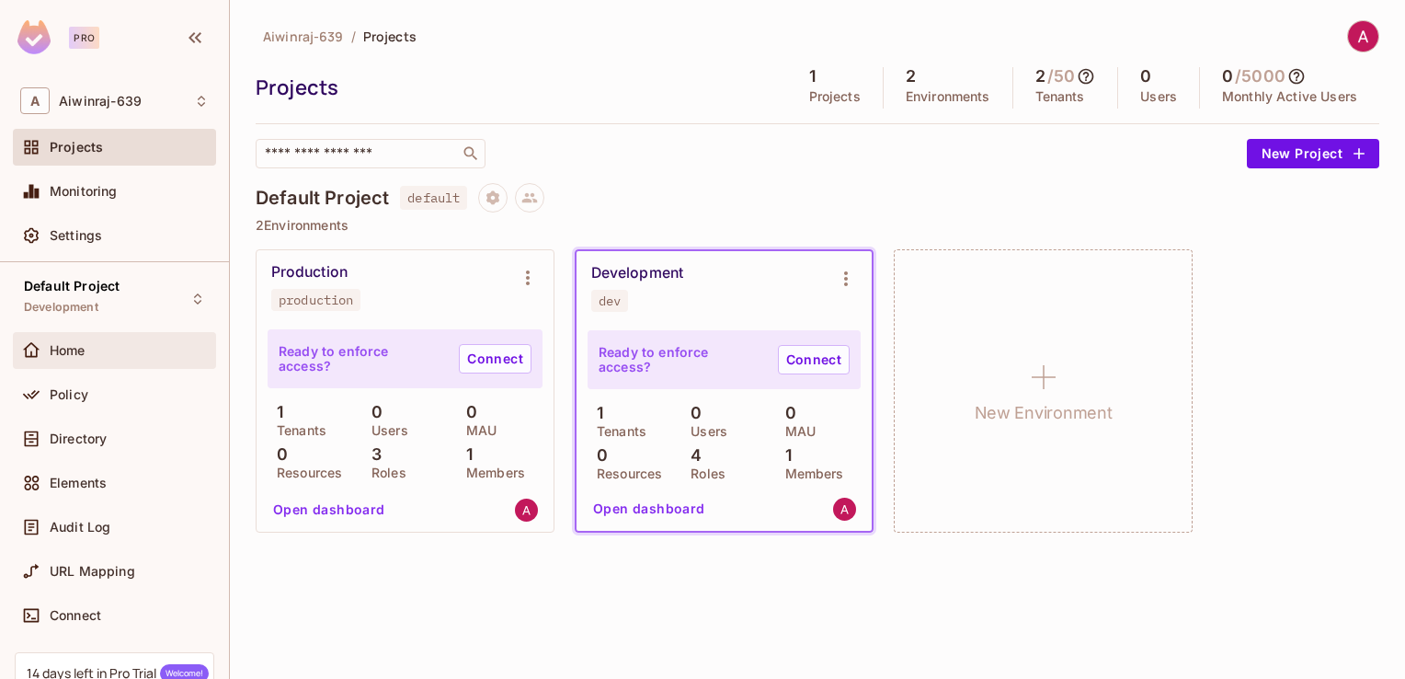
click at [98, 354] on div "Home" at bounding box center [129, 350] width 159 height 15
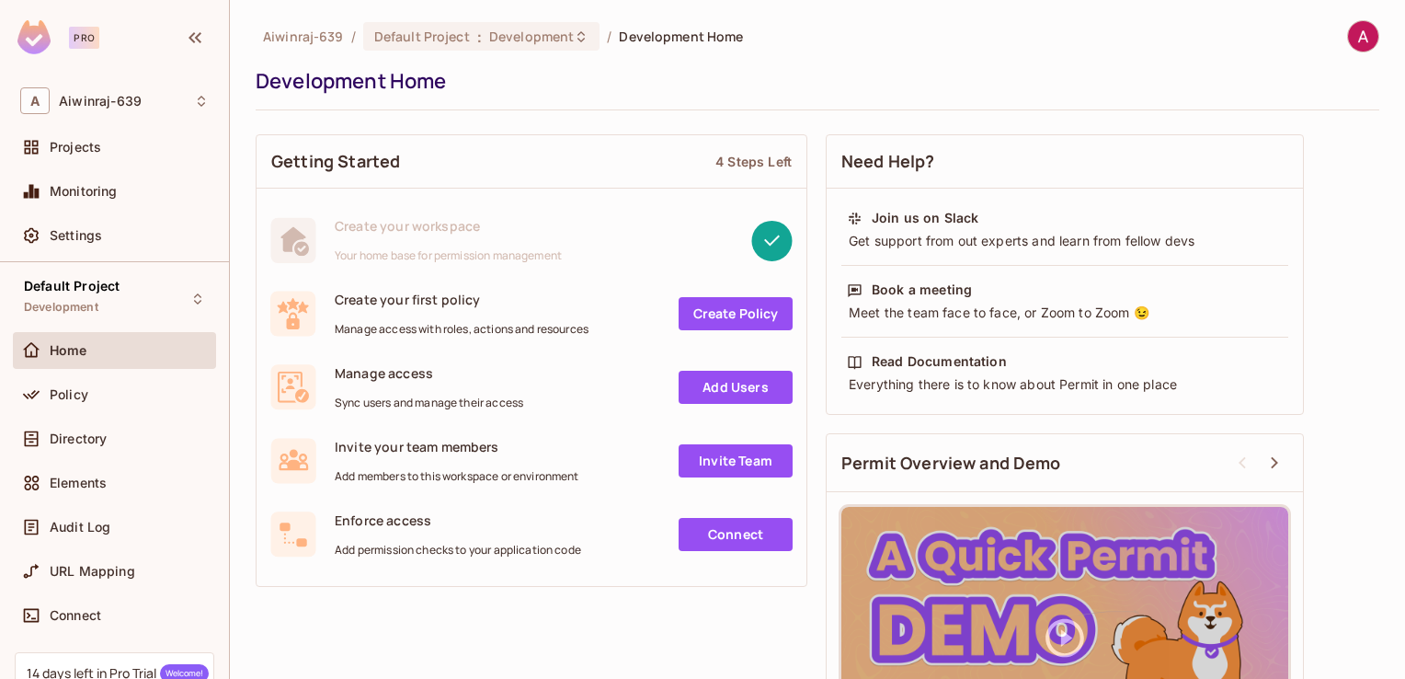
click at [519, 252] on span "Your home base for permission management" at bounding box center [448, 255] width 227 height 15
click at [192, 46] on icon "button" at bounding box center [195, 38] width 22 height 22
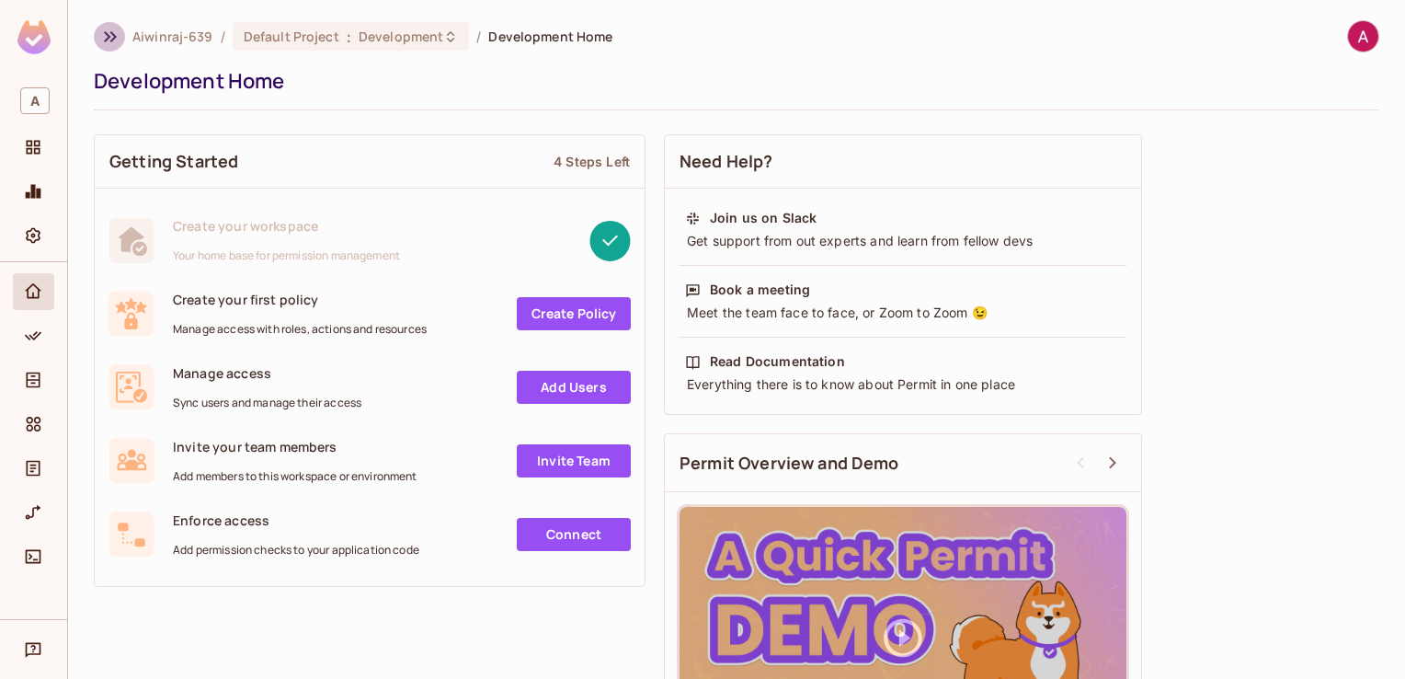
click at [109, 30] on icon "button" at bounding box center [110, 37] width 22 height 22
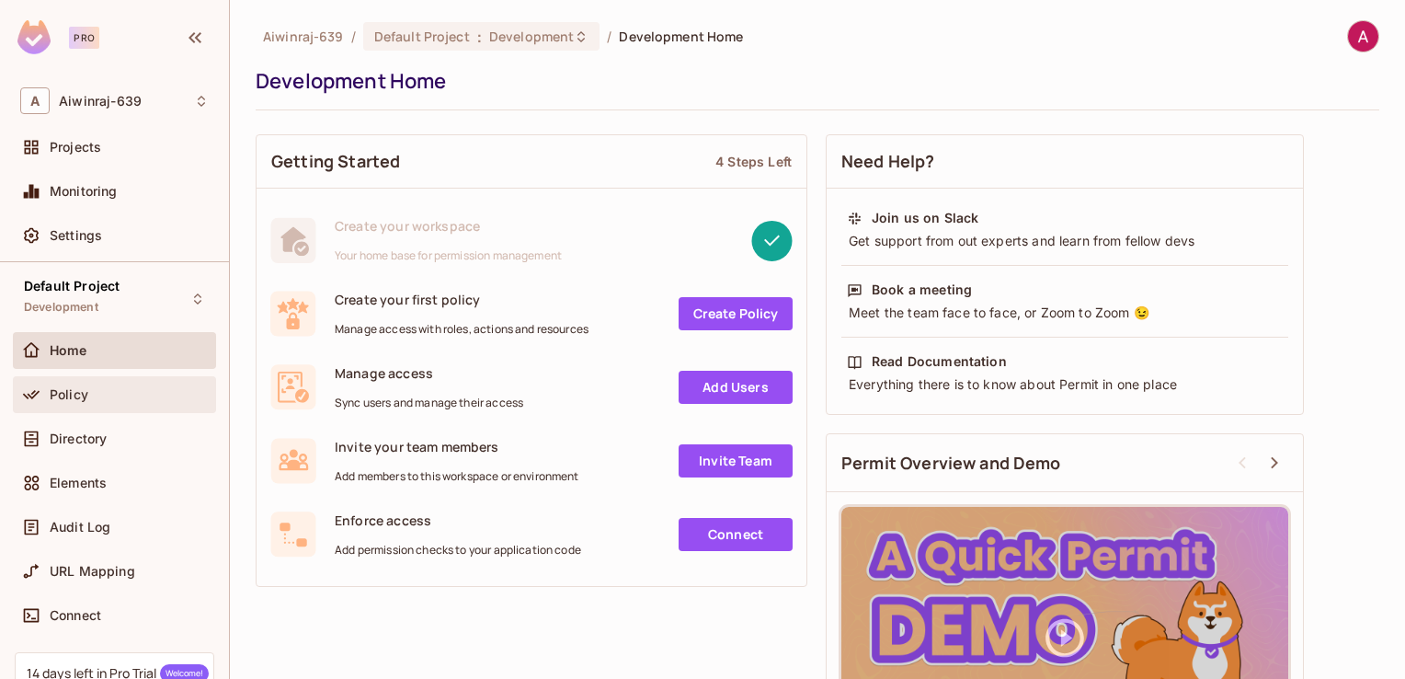
click at [102, 405] on div "Policy" at bounding box center [114, 394] width 203 height 37
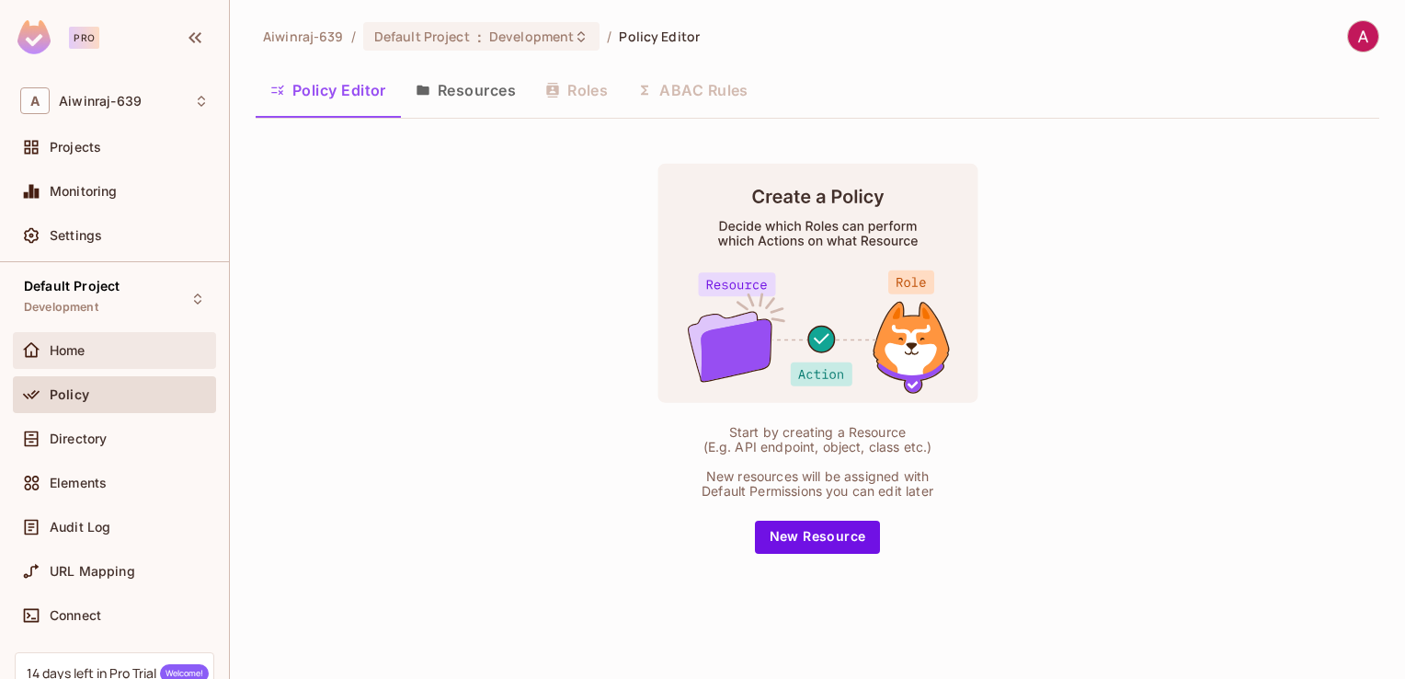
click at [117, 361] on div "Home" at bounding box center [114, 350] width 203 height 37
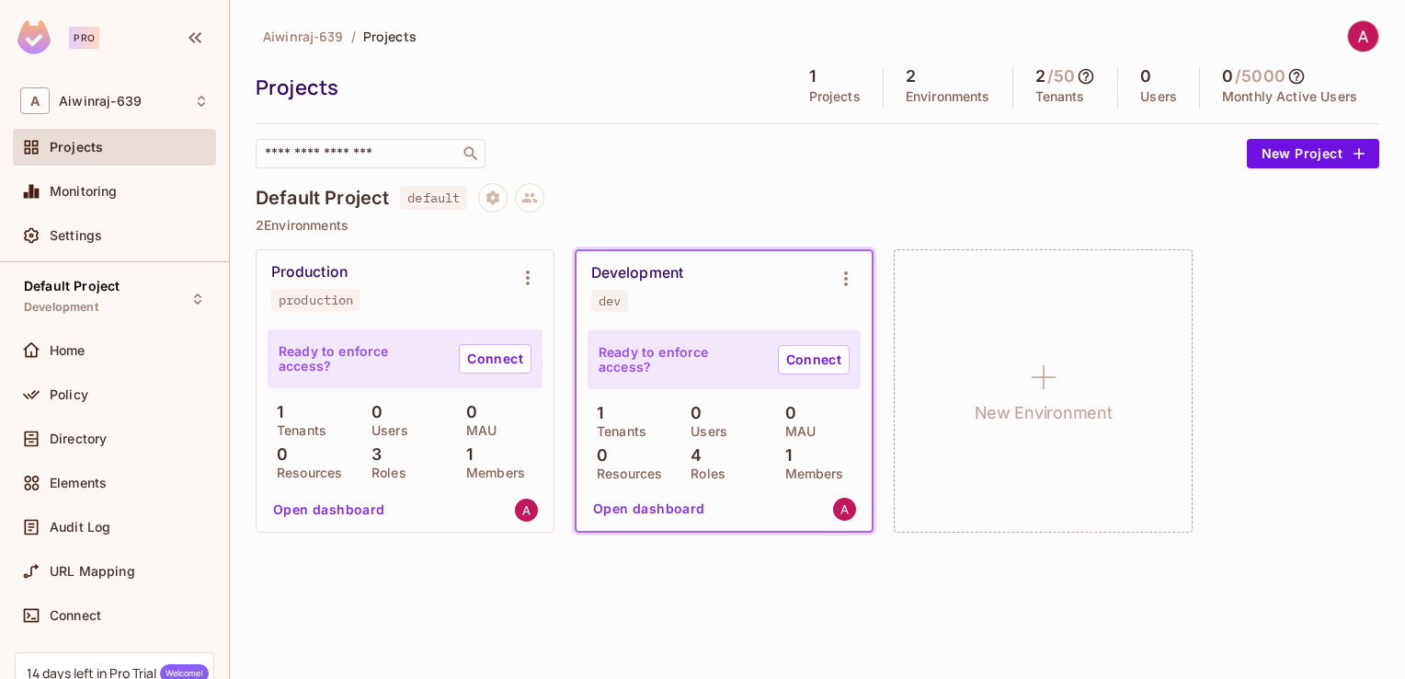
click at [355, 510] on button "Open dashboard" at bounding box center [329, 509] width 127 height 29
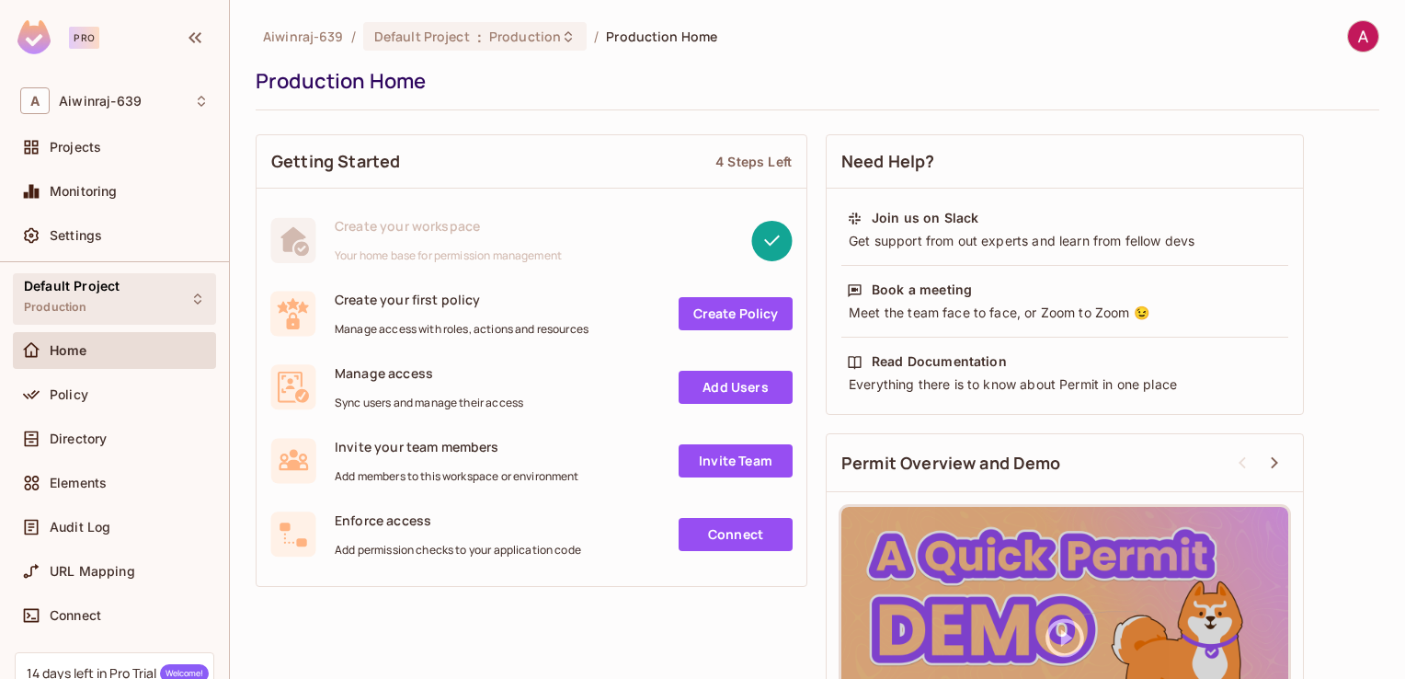
click at [118, 306] on div "Default Project Production" at bounding box center [114, 298] width 203 height 51
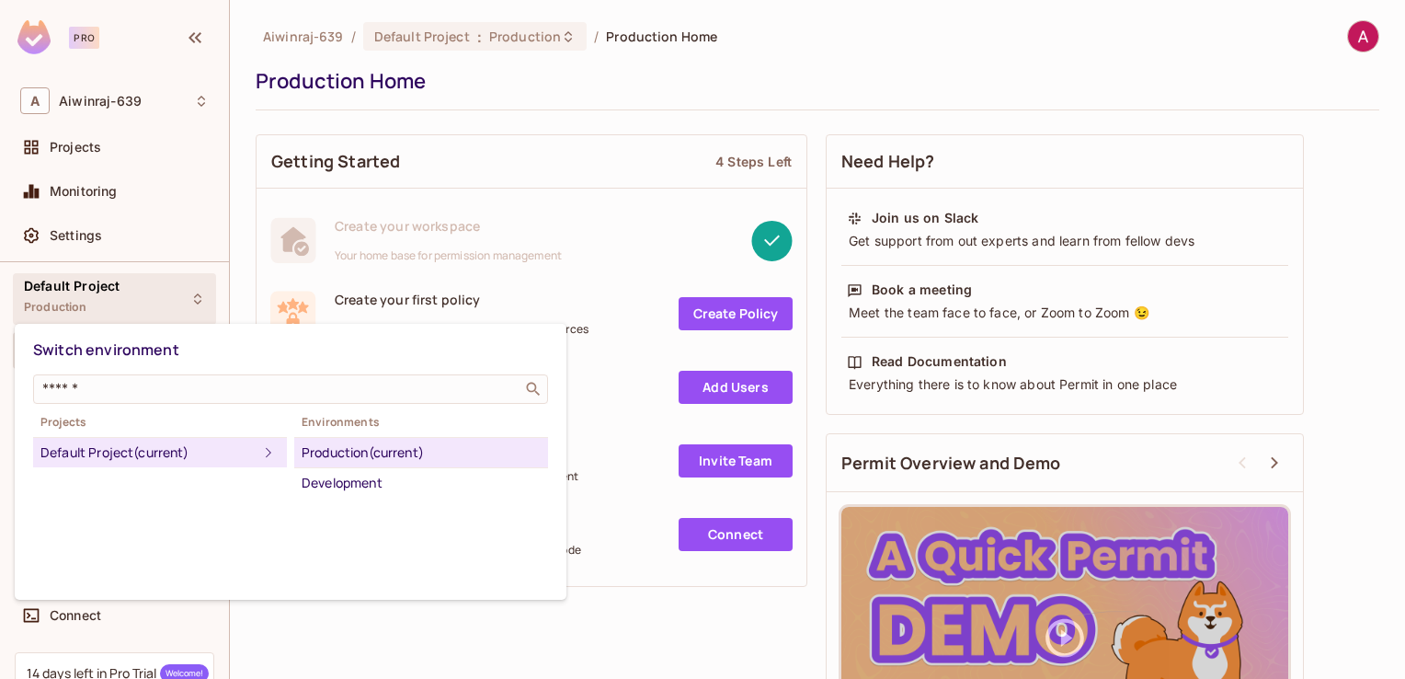
click at [213, 222] on div at bounding box center [702, 339] width 1405 height 679
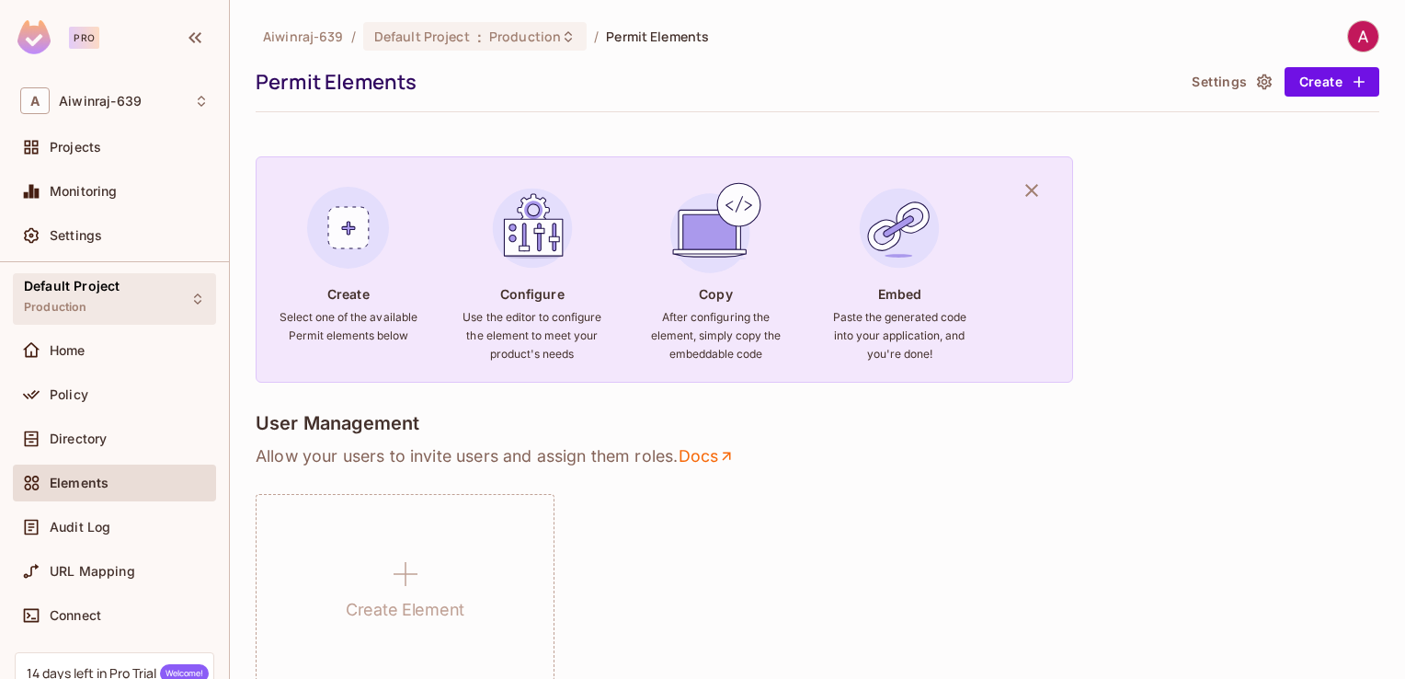
click at [72, 281] on span "Default Project" at bounding box center [72, 286] width 96 height 15
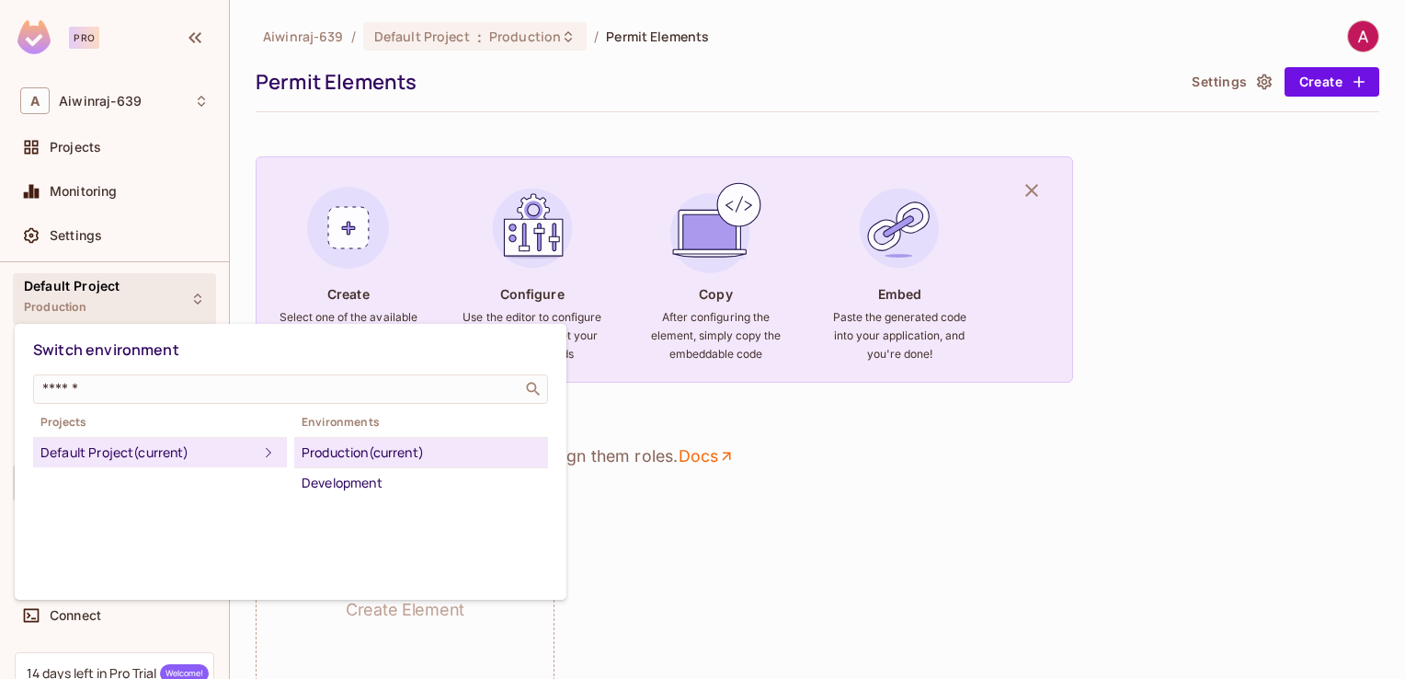
click at [88, 447] on div "Default Project (current)" at bounding box center [148, 452] width 217 height 22
click at [382, 489] on div "Development" at bounding box center [421, 483] width 239 height 22
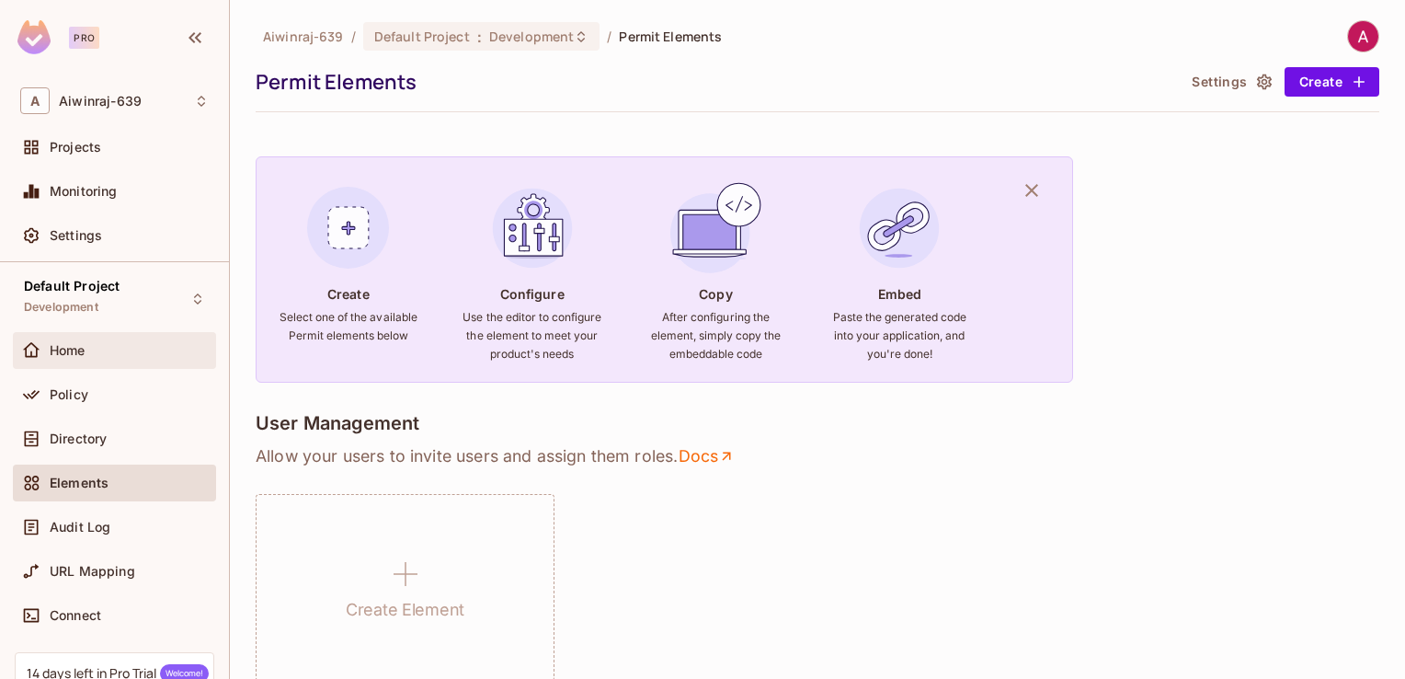
click at [114, 361] on div "Home" at bounding box center [114, 350] width 203 height 37
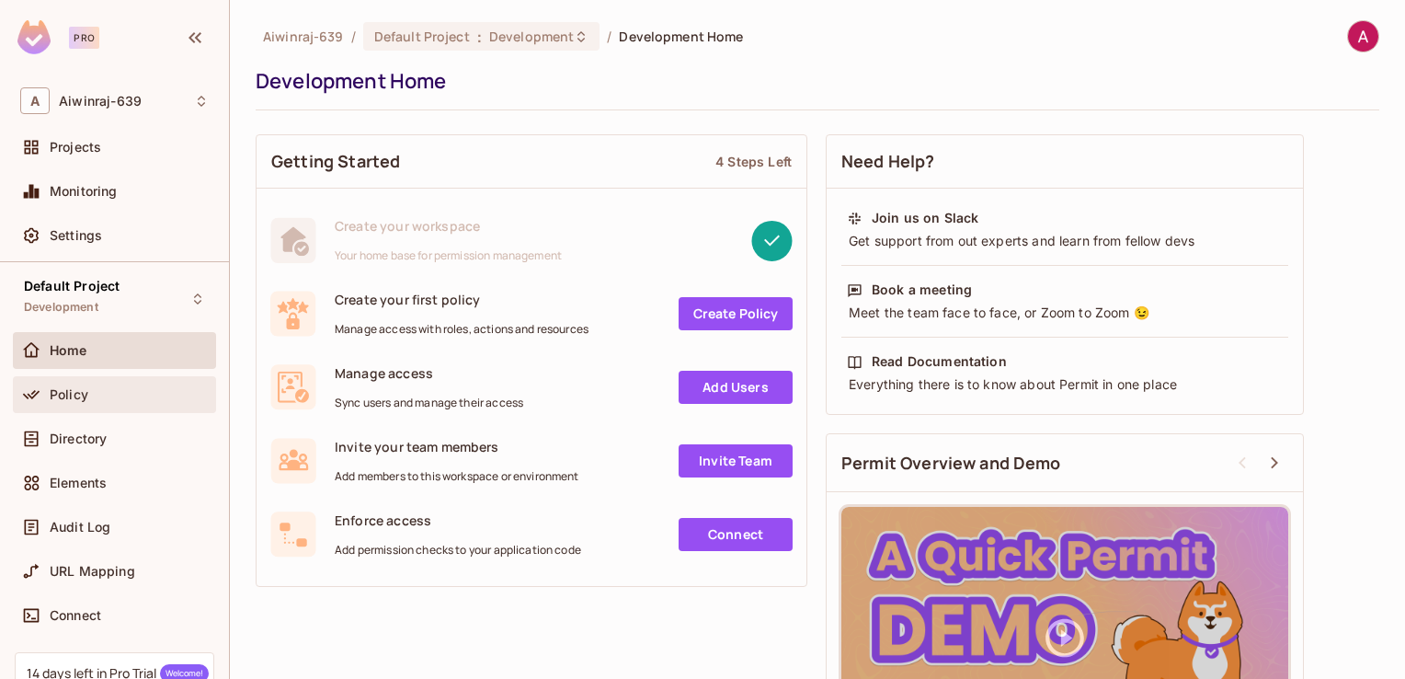
click at [125, 388] on div "Policy" at bounding box center [129, 394] width 159 height 15
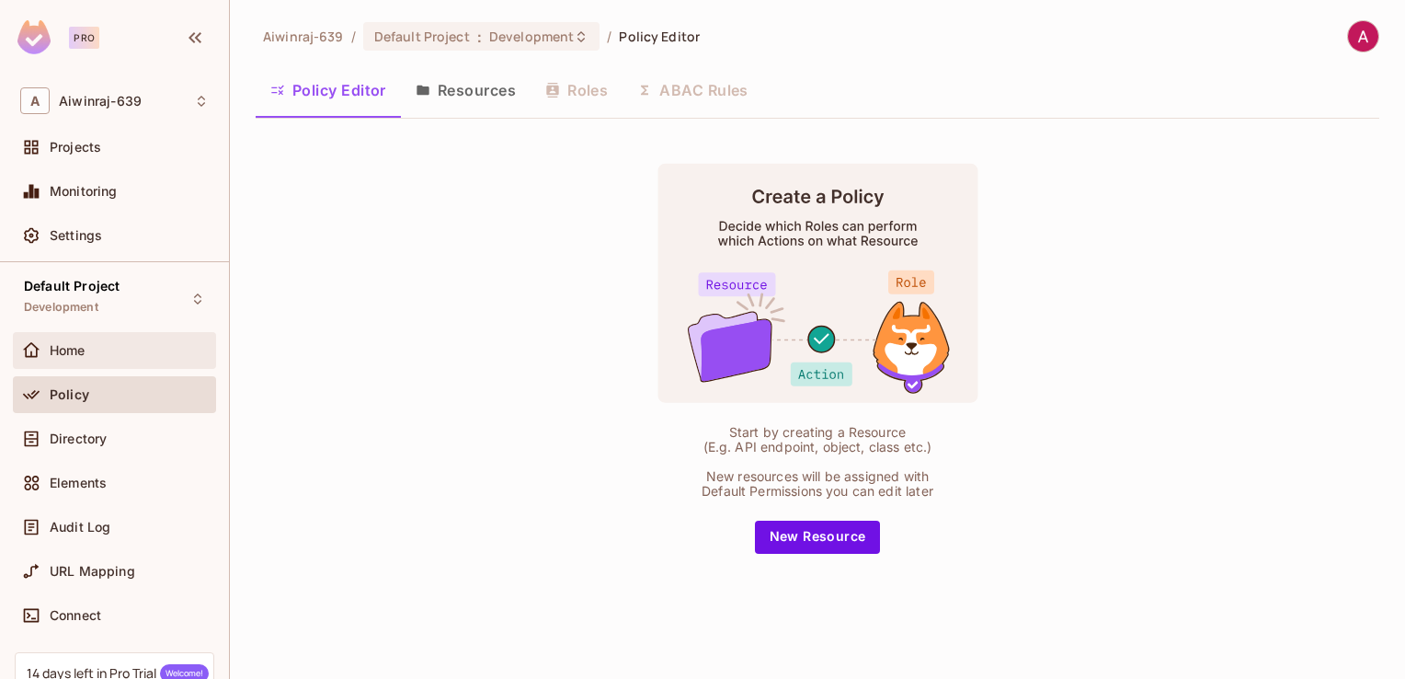
click at [141, 351] on div "Home" at bounding box center [129, 350] width 159 height 15
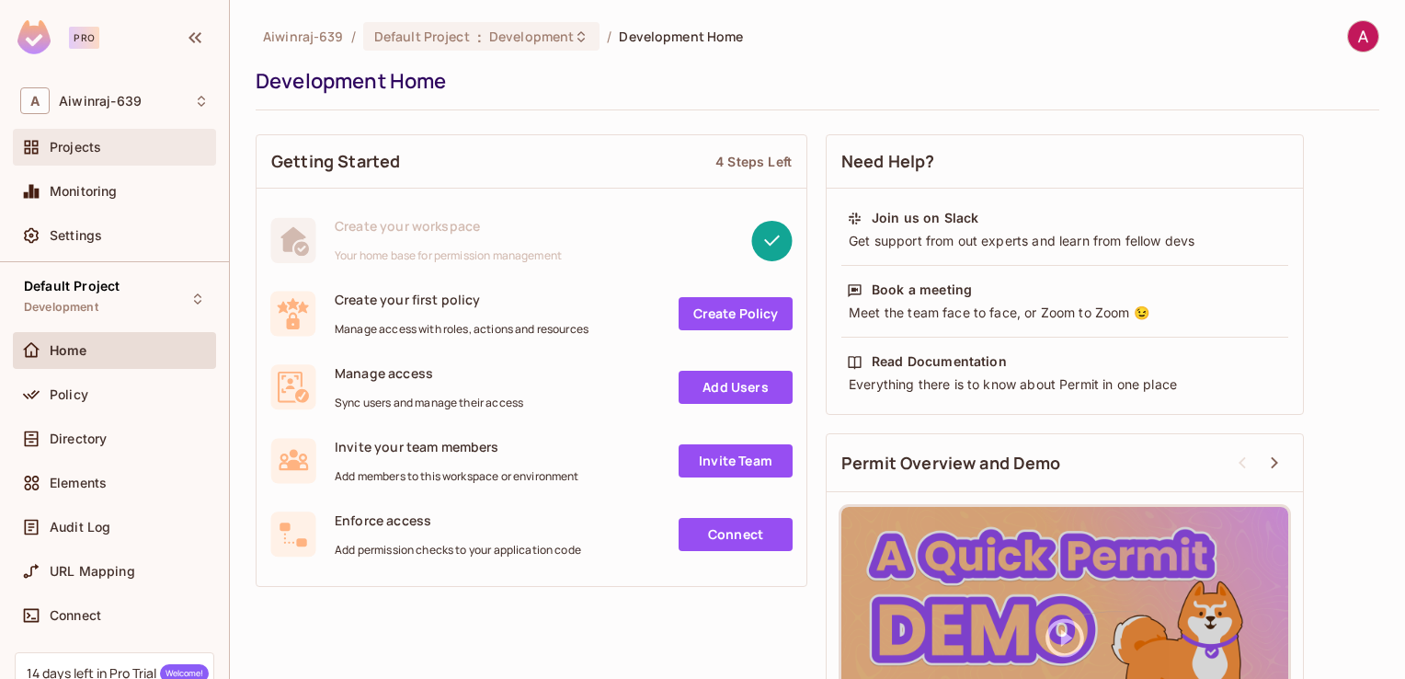
click at [97, 140] on span "Projects" at bounding box center [75, 147] width 51 height 15
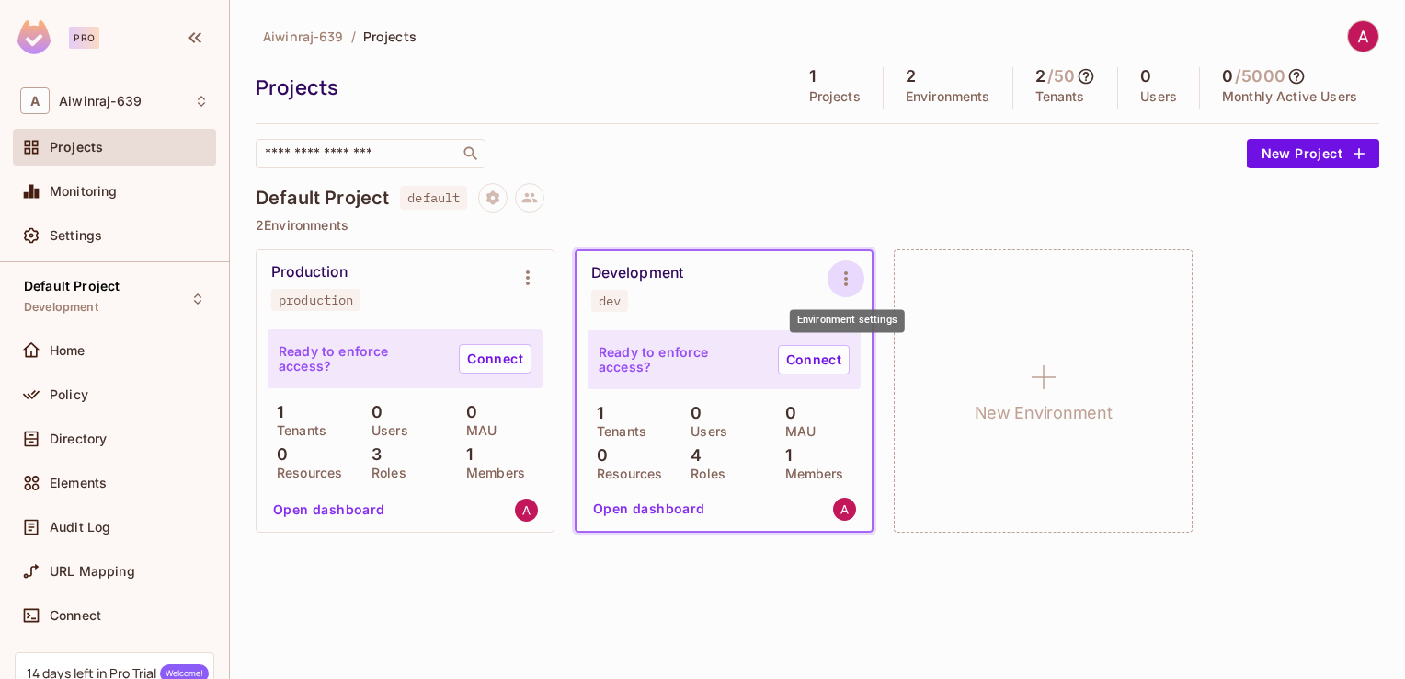
click at [849, 278] on icon "Environment settings" at bounding box center [846, 279] width 22 height 22
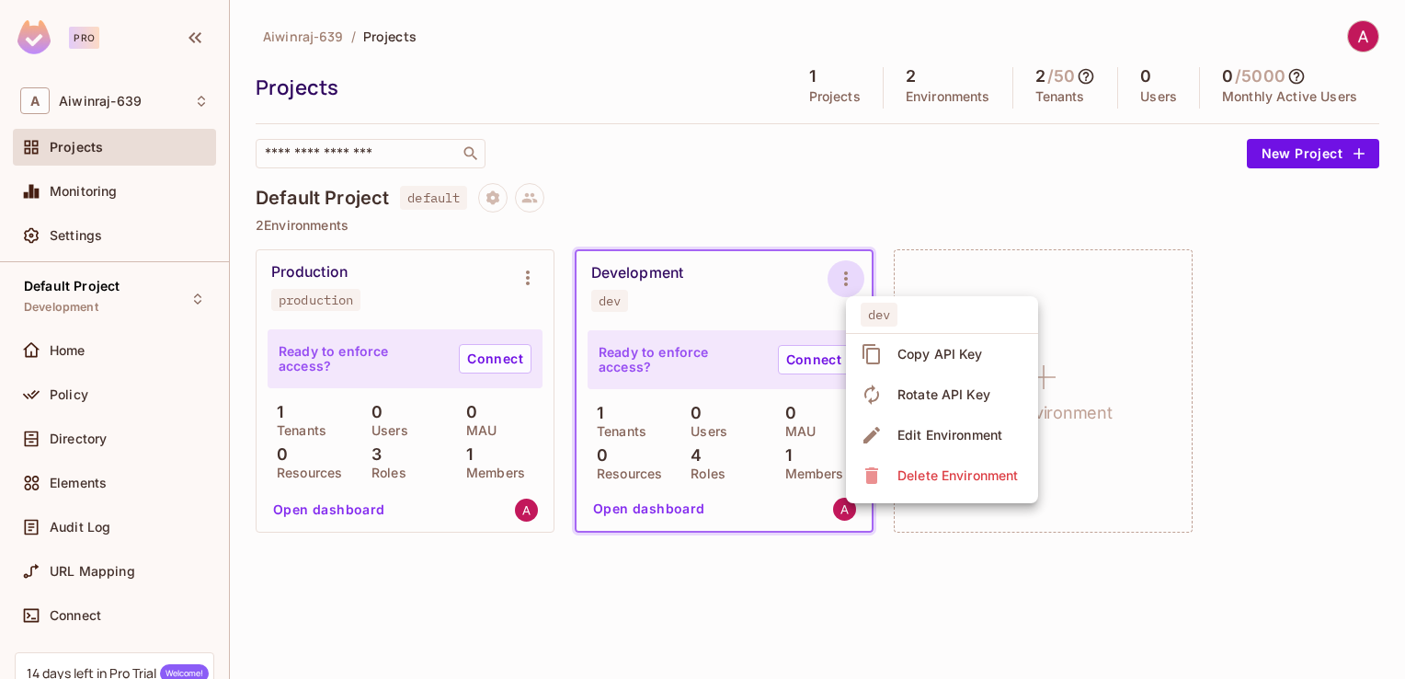
click at [1263, 496] on div at bounding box center [702, 339] width 1405 height 679
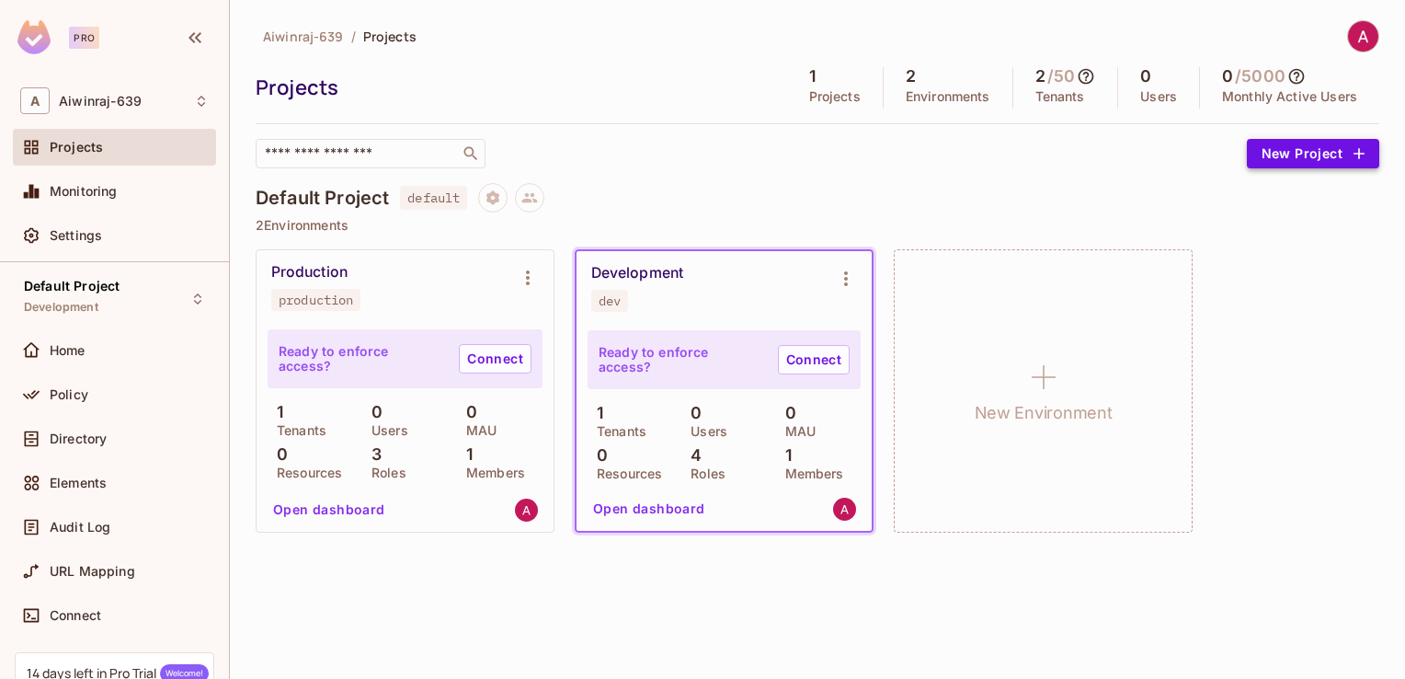
click at [1321, 144] on button "New Project" at bounding box center [1313, 153] width 132 height 29
click at [602, 428] on p "Tenants" at bounding box center [617, 431] width 59 height 15
click at [99, 352] on div "Home" at bounding box center [129, 350] width 159 height 15
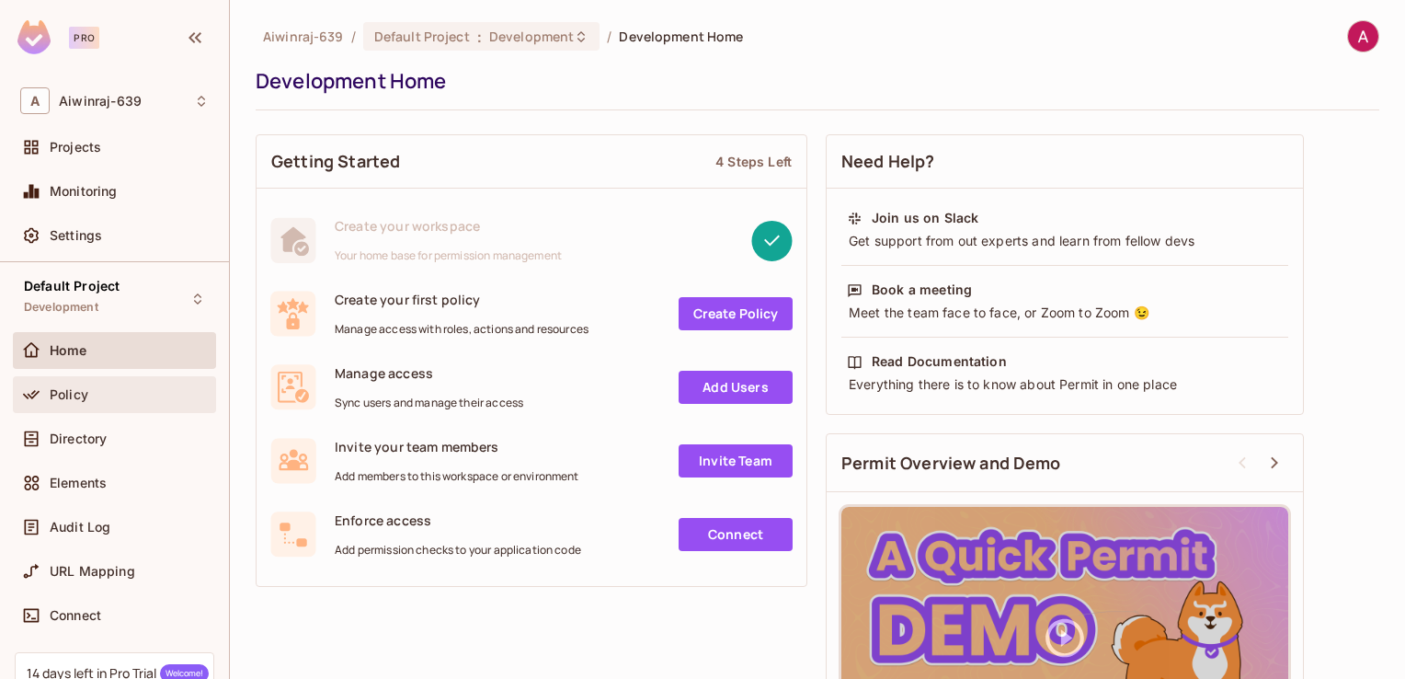
click at [73, 394] on span "Policy" at bounding box center [69, 394] width 39 height 15
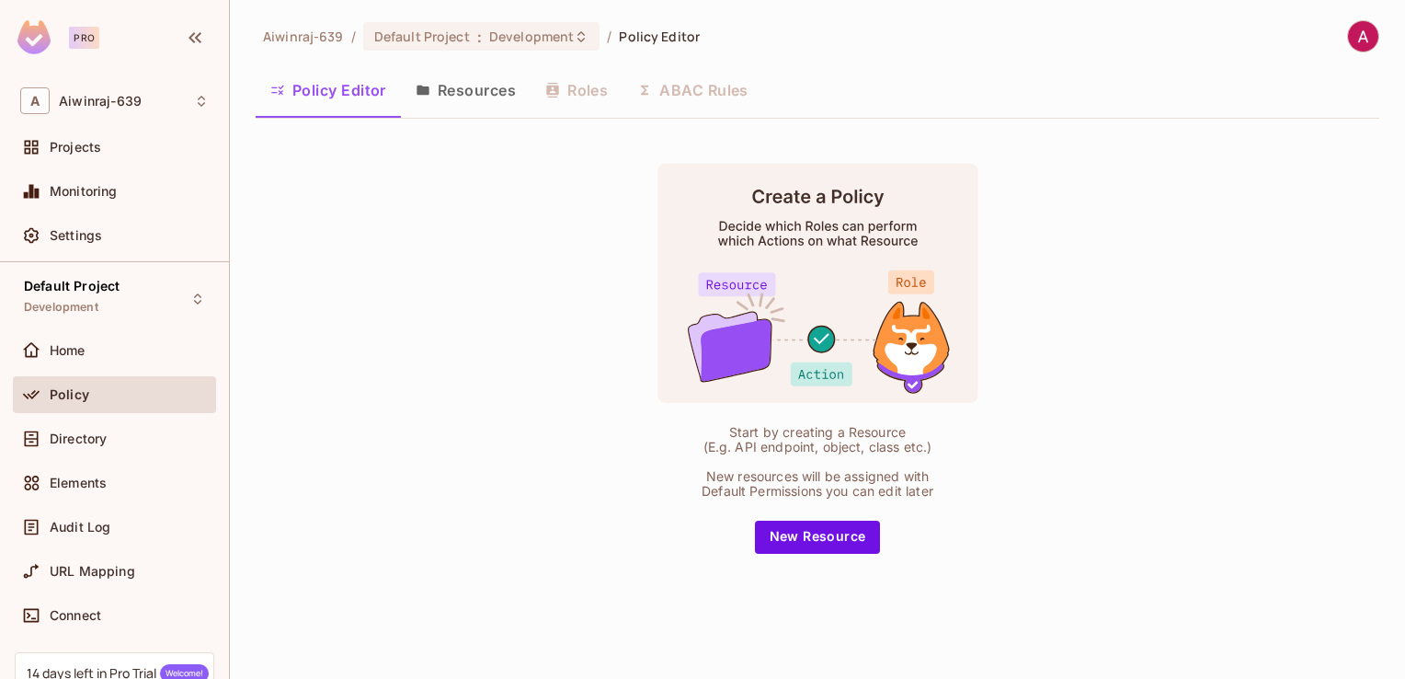
click at [451, 110] on button "Resources" at bounding box center [466, 90] width 130 height 46
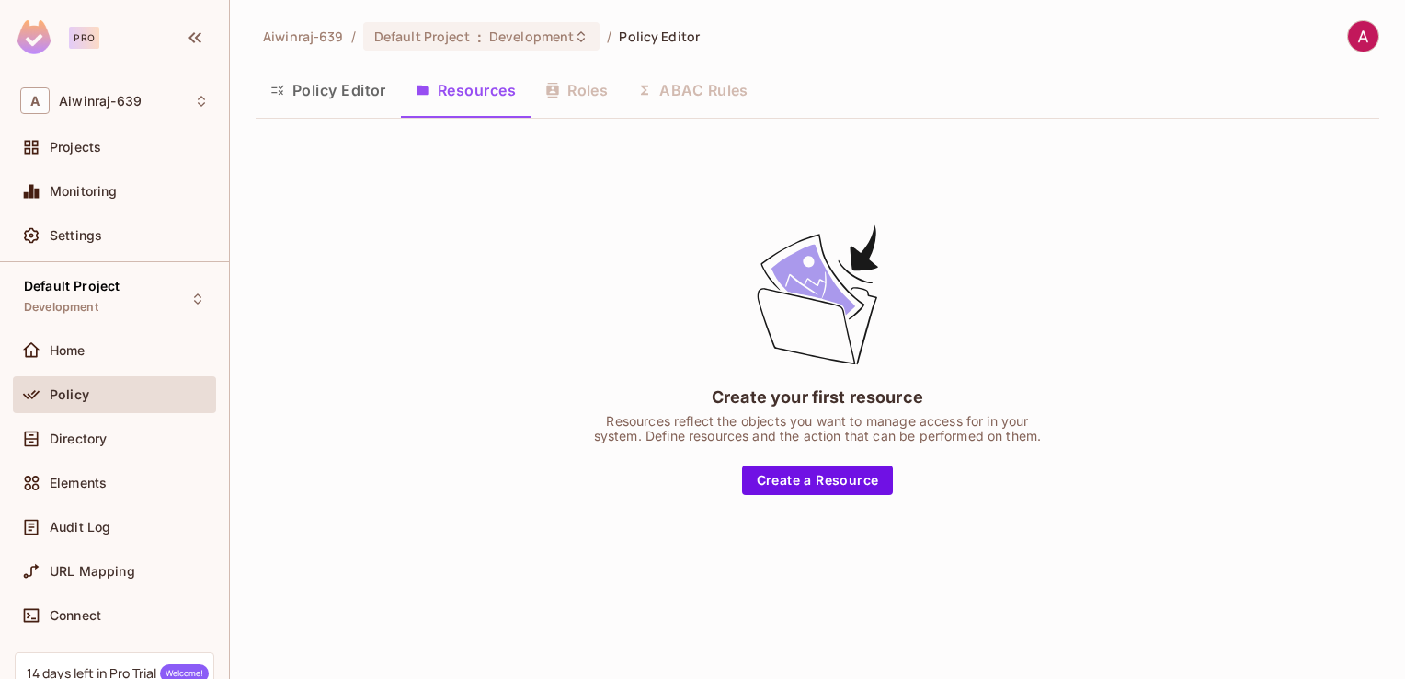
click at [599, 89] on div "Policy Editor Resources Roles ABAC Rules" at bounding box center [818, 90] width 1124 height 46
click at [315, 94] on button "Policy Editor" at bounding box center [328, 90] width 145 height 46
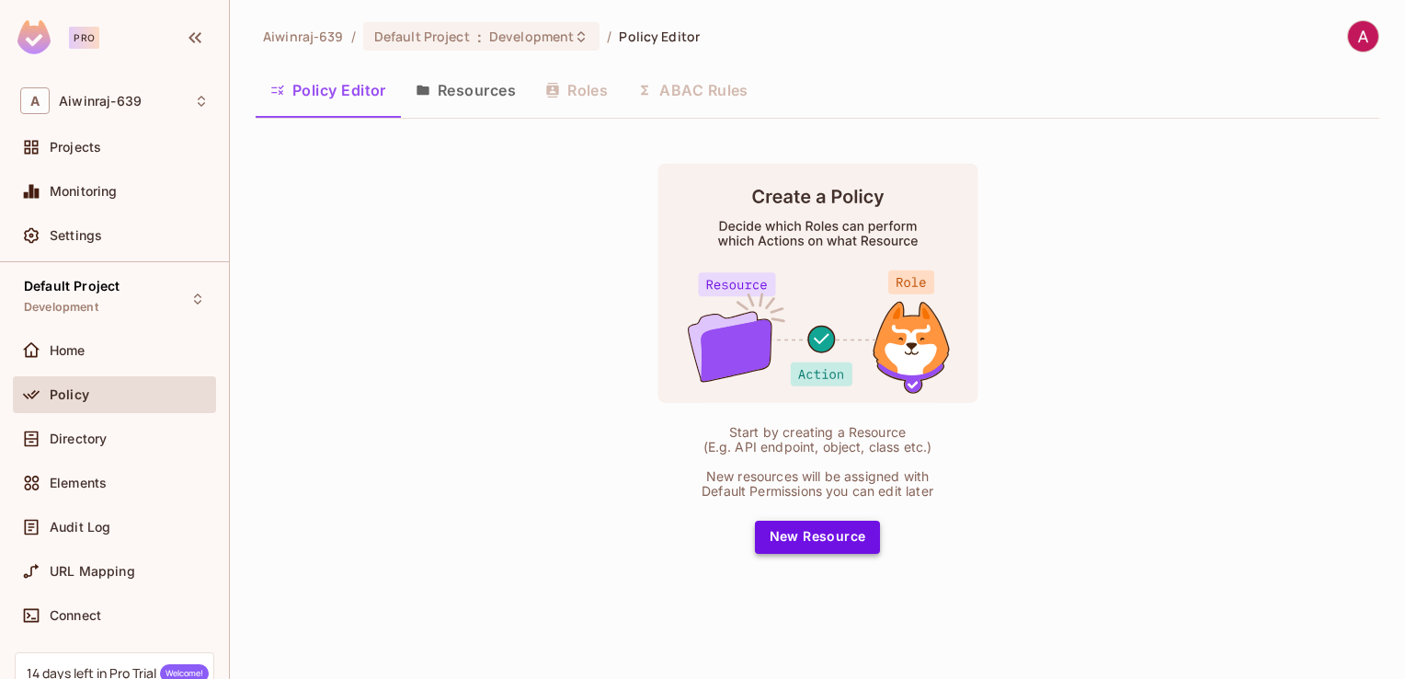
click at [805, 532] on button "New Resource" at bounding box center [818, 536] width 126 height 33
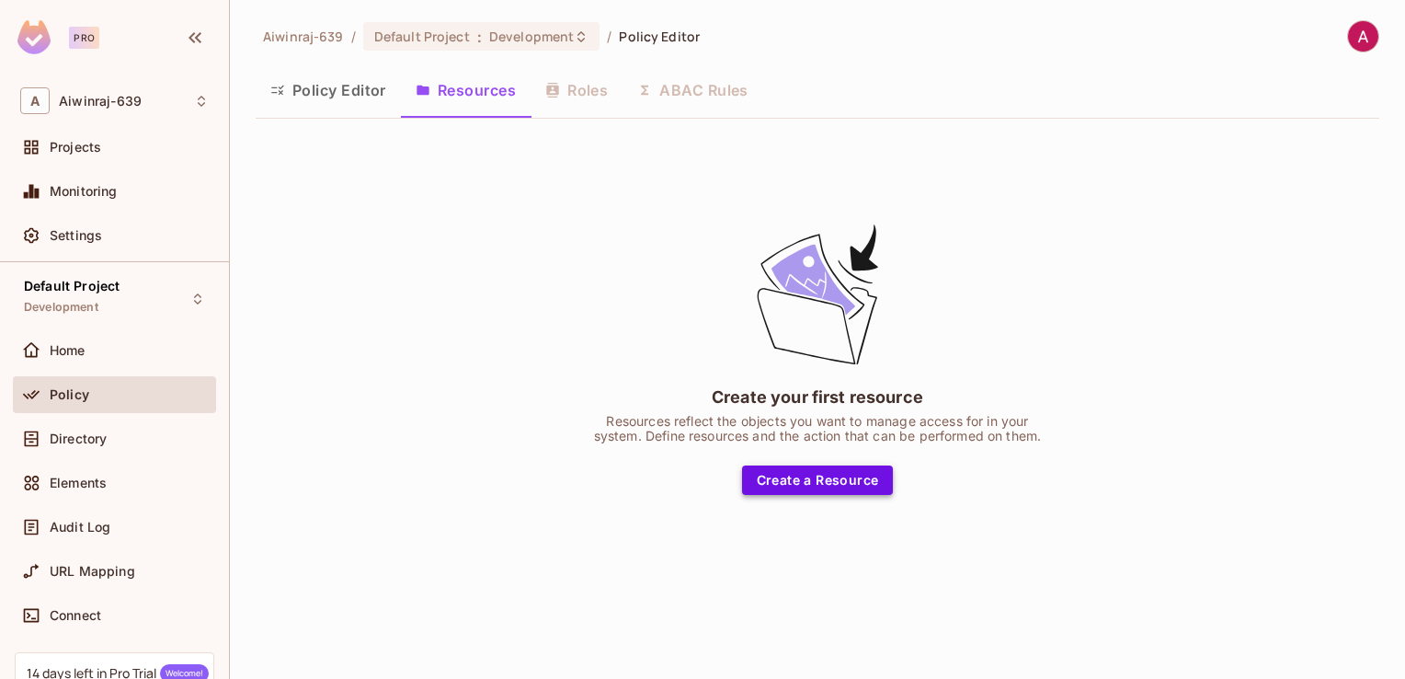
click at [830, 482] on button "Create a Resource" at bounding box center [818, 479] width 152 height 29
